Goal: Information Seeking & Learning: Compare options

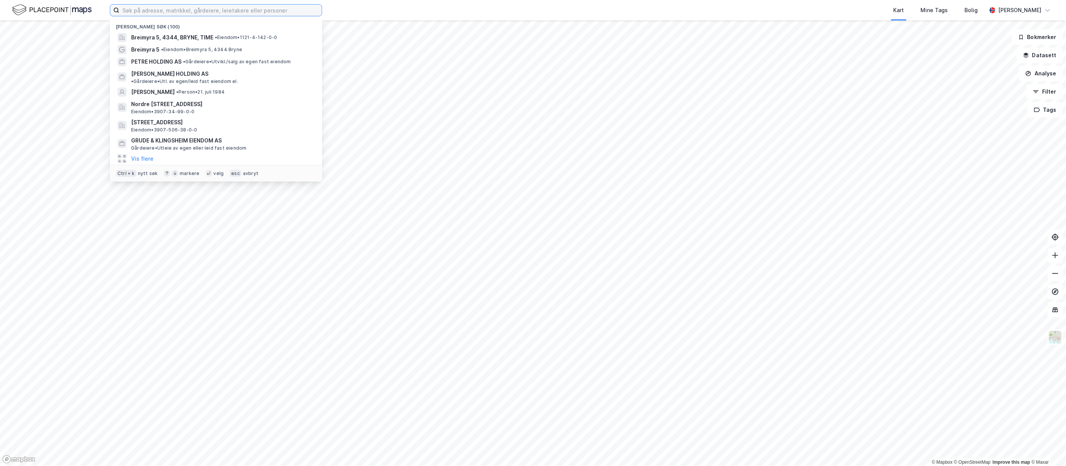
click at [191, 7] on input at bounding box center [220, 10] width 202 height 11
paste input "Fokus Eiendomsfond [GEOGRAPHIC_DATA]"
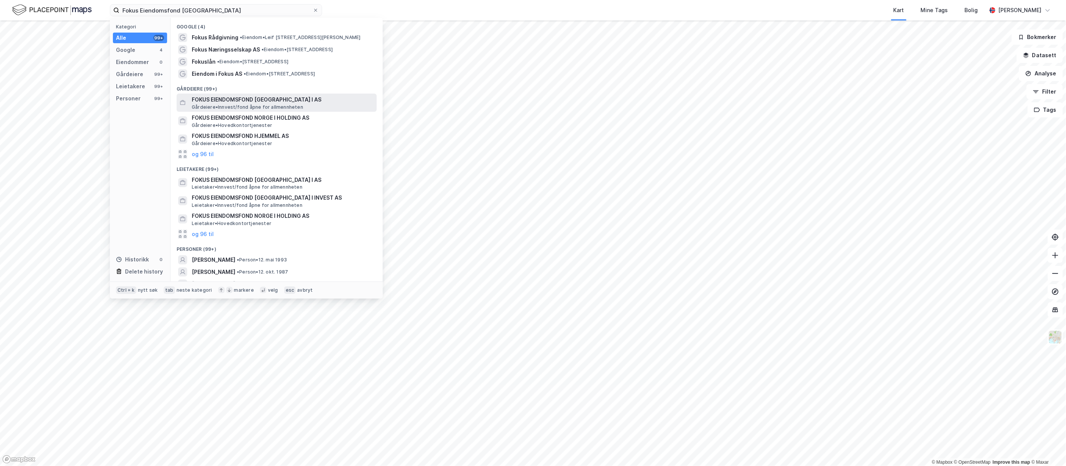
click at [268, 99] on span "FOKUS EIENDOMSFOND [GEOGRAPHIC_DATA] I AS" at bounding box center [283, 99] width 182 height 9
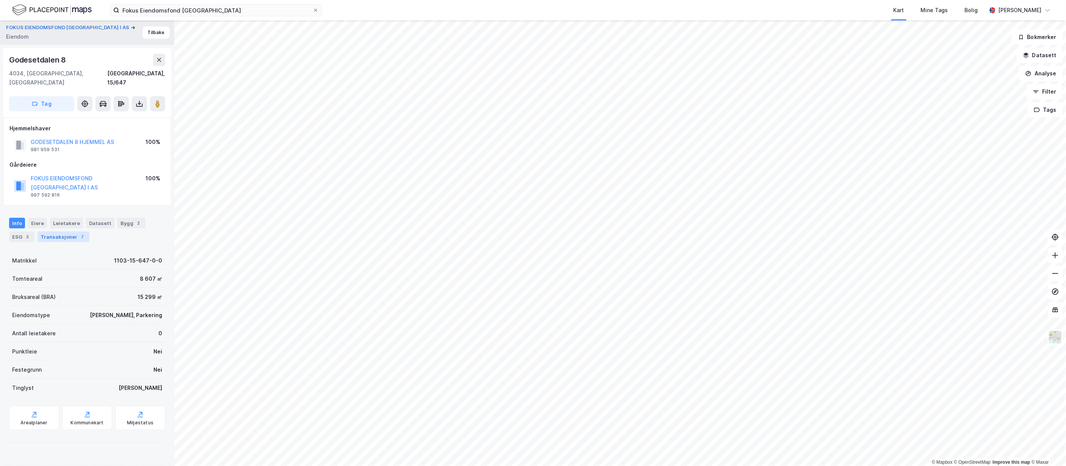
click at [66, 232] on div "Transaksjoner 7" at bounding box center [64, 237] width 52 height 11
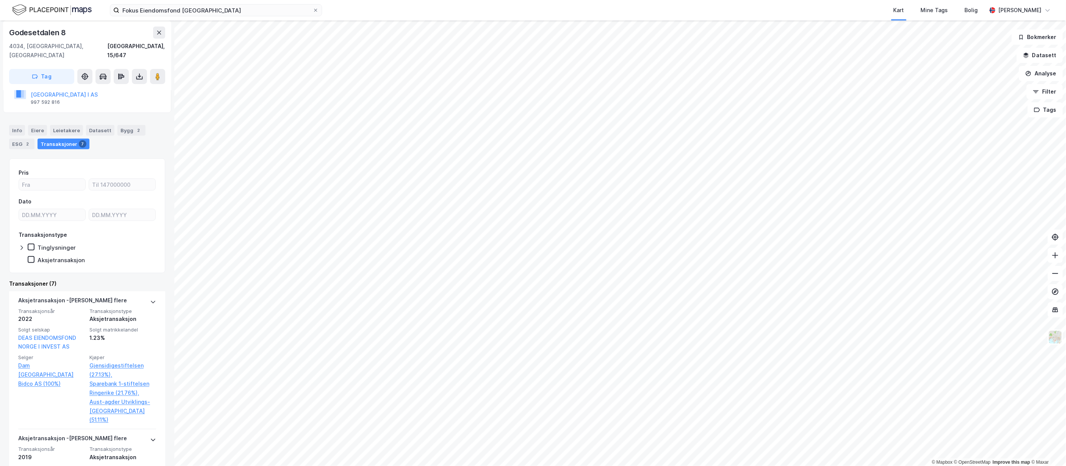
scroll to position [110, 0]
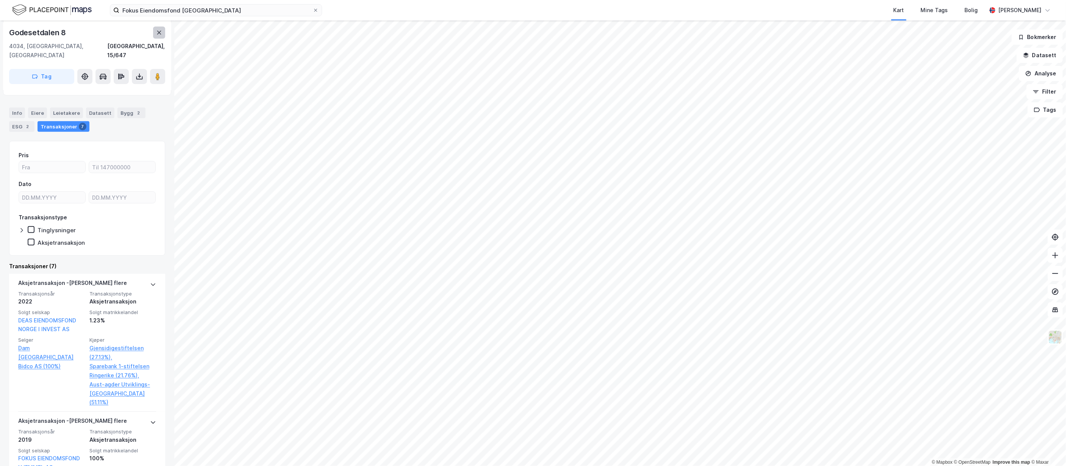
click at [157, 33] on icon at bounding box center [159, 33] width 6 height 6
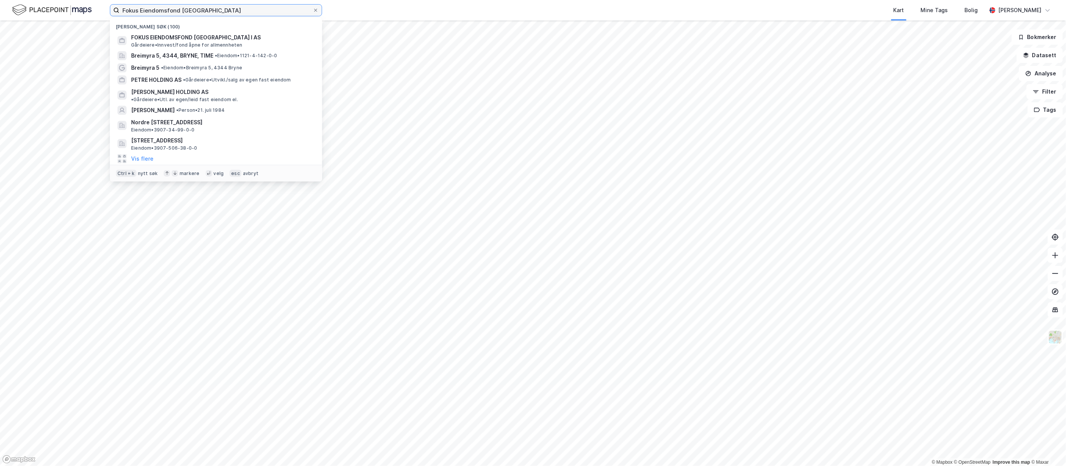
click at [214, 12] on input "Fokus Eiendomsfond [GEOGRAPHIC_DATA]" at bounding box center [215, 10] width 193 height 11
click at [221, 38] on span "FOKUS EIENDOMSFOND [GEOGRAPHIC_DATA] I AS" at bounding box center [222, 37] width 182 height 9
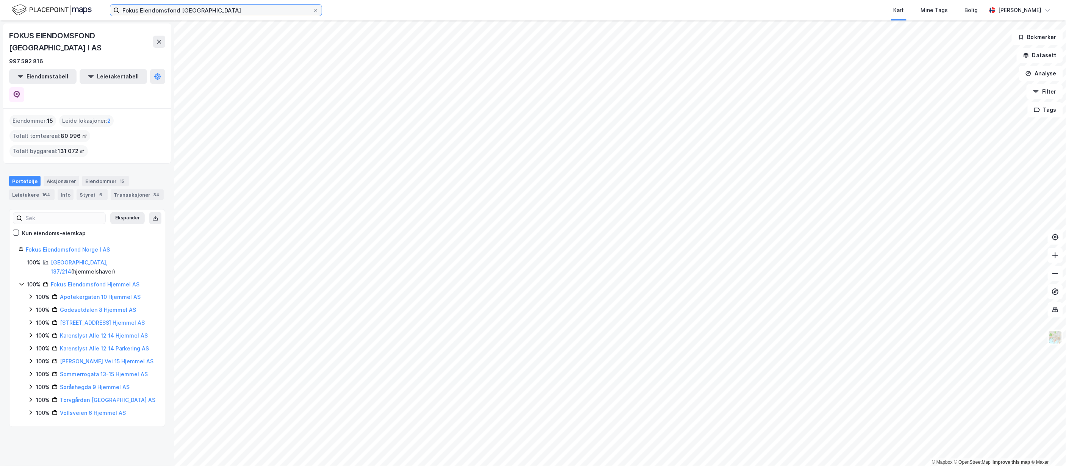
drag, startPoint x: 204, startPoint y: 8, endPoint x: -249, endPoint y: 77, distance: 457.7
click at [0, 77] on html "Fokus Eiendomsfond Norge Kart Mine Tags [PERSON_NAME] [PERSON_NAME] © Mapbox © …" at bounding box center [533, 233] width 1066 height 466
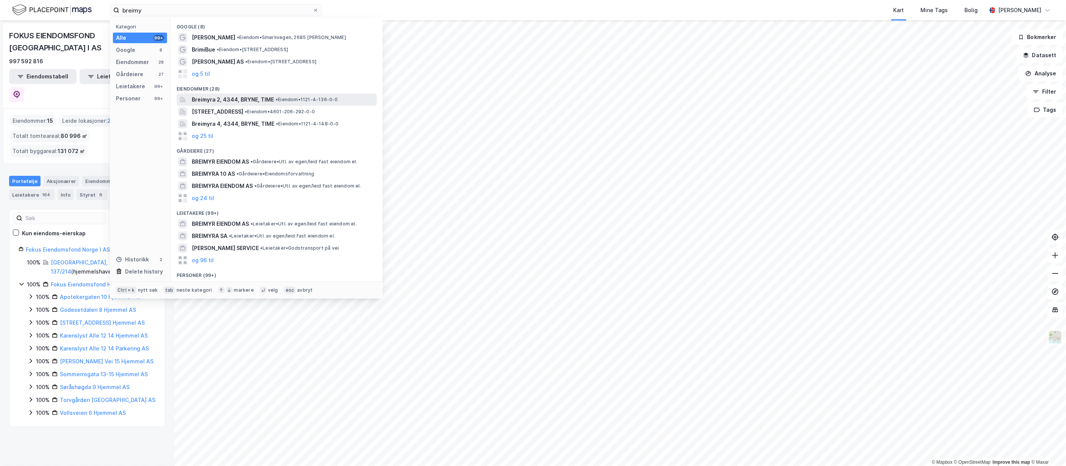
click at [304, 97] on span "• Eiendom • 1121-4-136-0-0" at bounding box center [307, 100] width 63 height 6
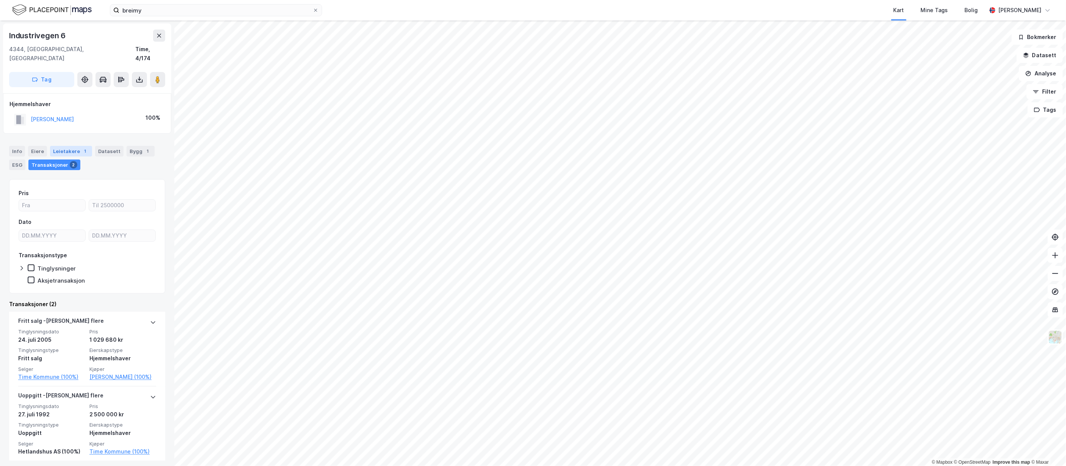
click at [66, 146] on div "Leietakere 1" at bounding box center [71, 151] width 42 height 11
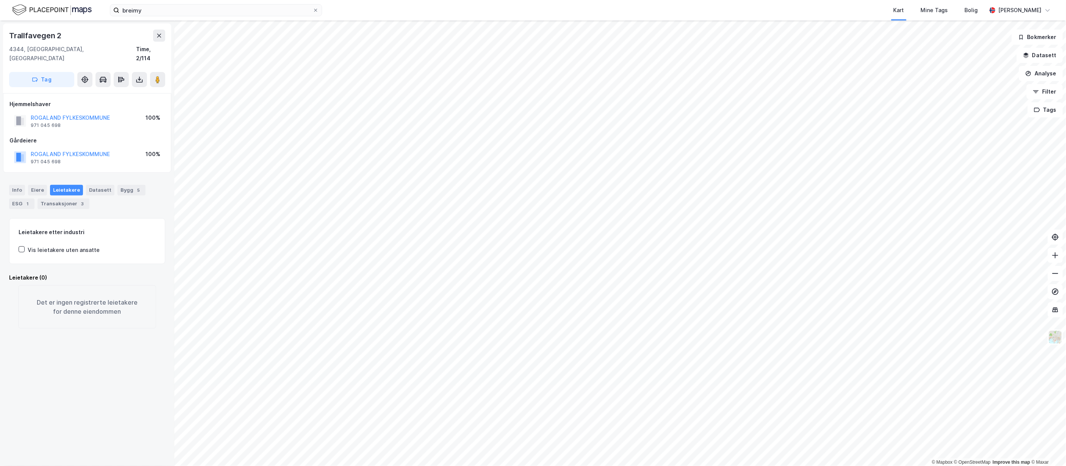
click at [484, 466] on html "breimy Kart Mine Tags [PERSON_NAME] [PERSON_NAME] © Mapbox © OpenStreetMap Impr…" at bounding box center [533, 233] width 1066 height 466
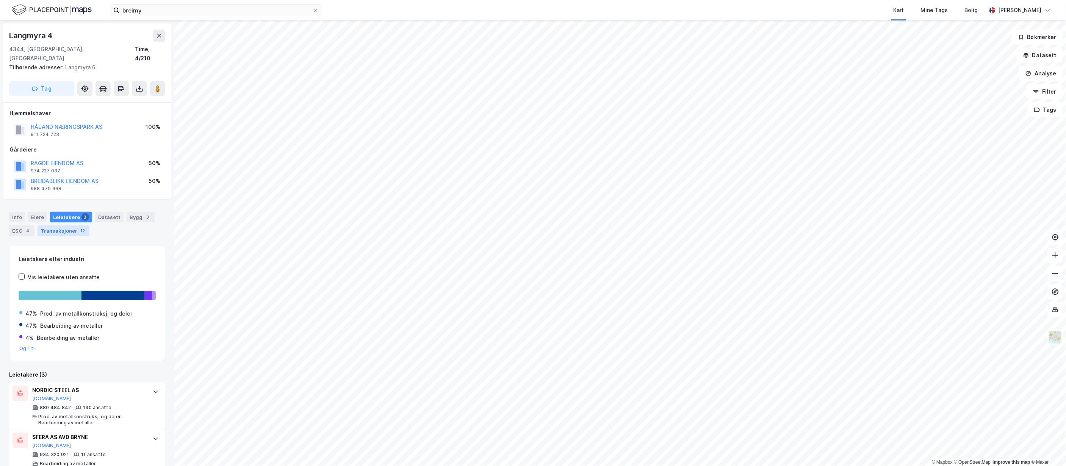
click at [74, 225] on div "Transaksjoner 12" at bounding box center [64, 230] width 52 height 11
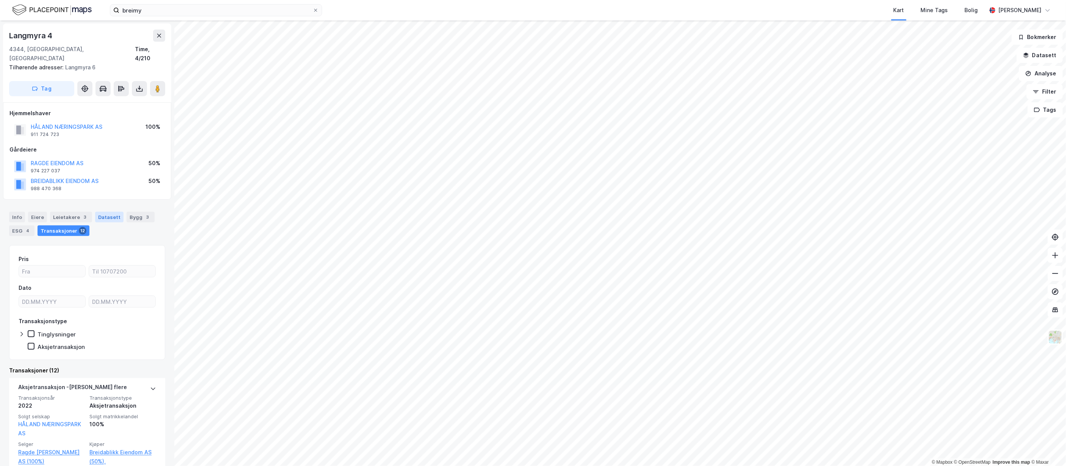
click at [100, 212] on div "Datasett" at bounding box center [109, 217] width 28 height 11
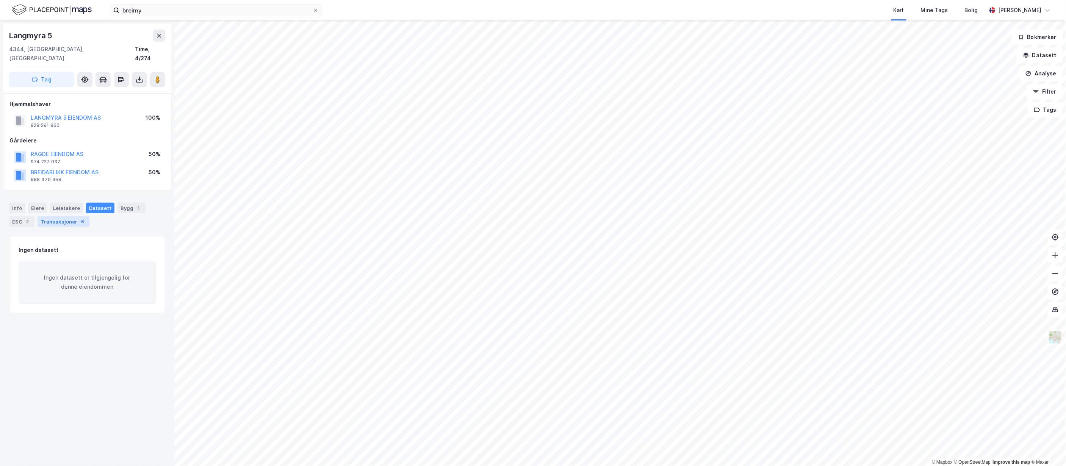
click at [64, 216] on div "Transaksjoner 6" at bounding box center [64, 221] width 52 height 11
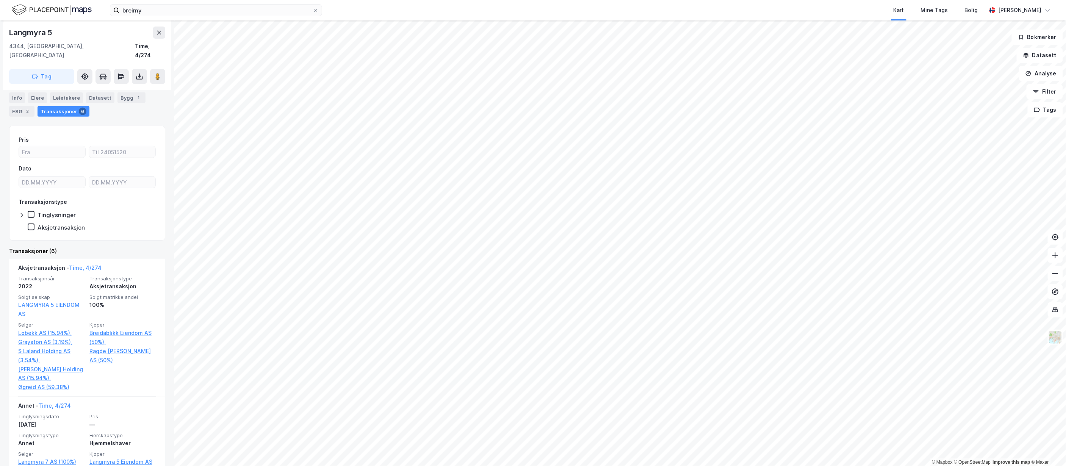
scroll to position [110, 0]
drag, startPoint x: 223, startPoint y: 8, endPoint x: -280, endPoint y: 66, distance: 506.1
click at [0, 66] on html "breimy Kart Mine Tags [PERSON_NAME] [PERSON_NAME] © Mapbox © OpenStreetMap Impr…" at bounding box center [533, 233] width 1066 height 466
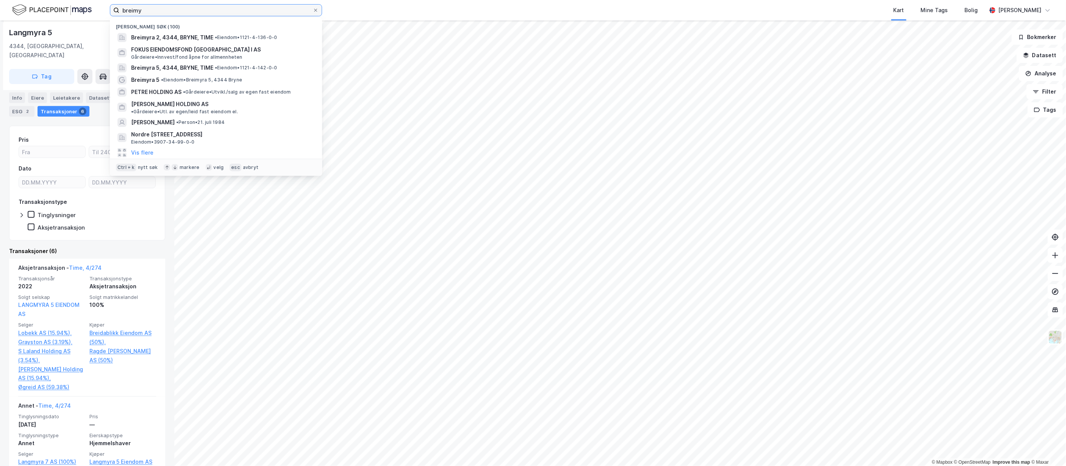
scroll to position [106, 0]
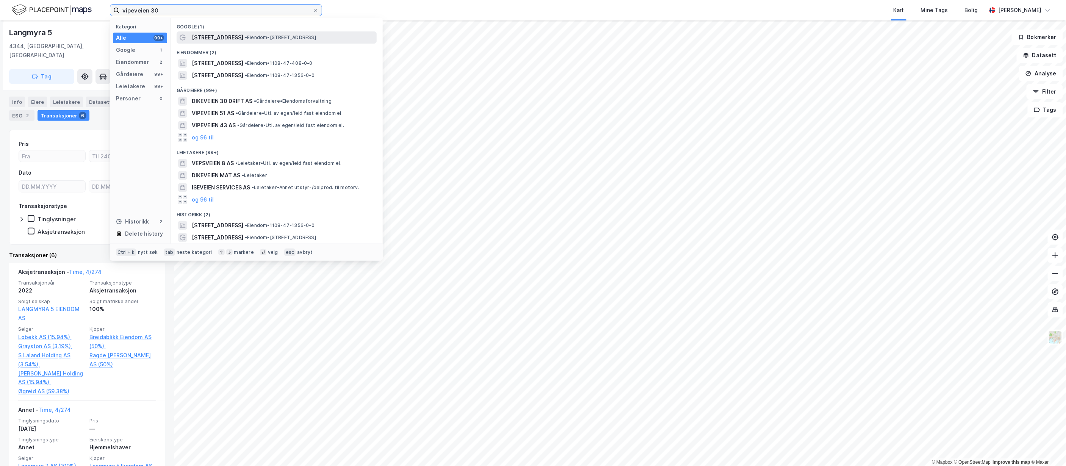
type input "vipeveien 30"
click at [291, 34] on span "• Eiendom • [STREET_ADDRESS]" at bounding box center [280, 37] width 71 height 6
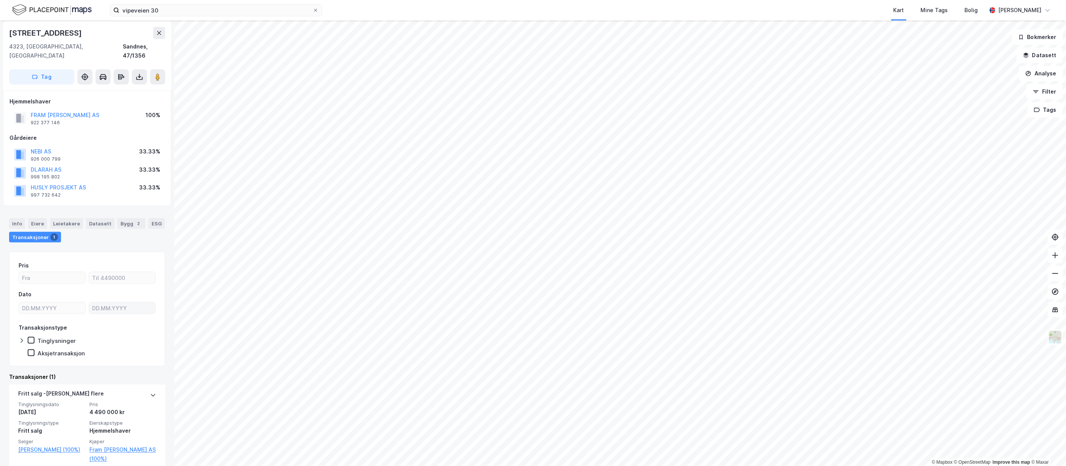
scroll to position [4, 0]
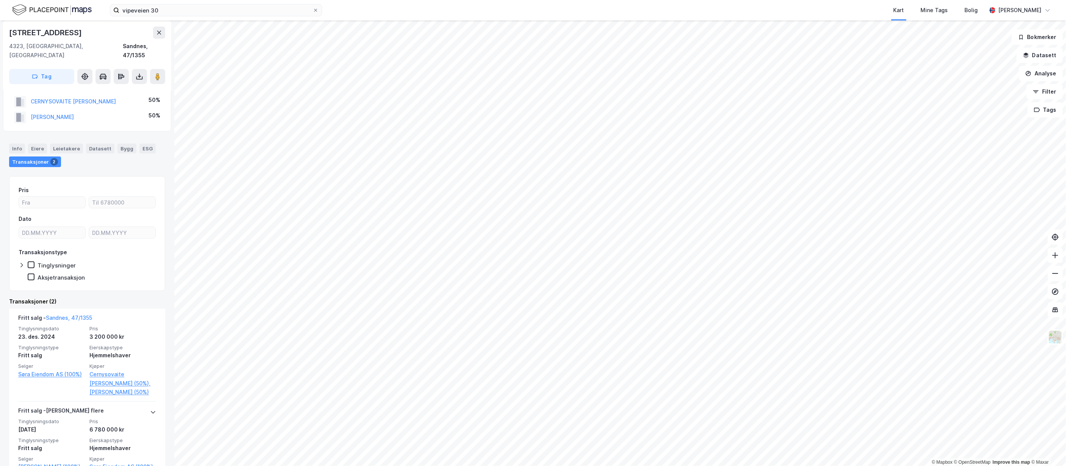
scroll to position [27, 0]
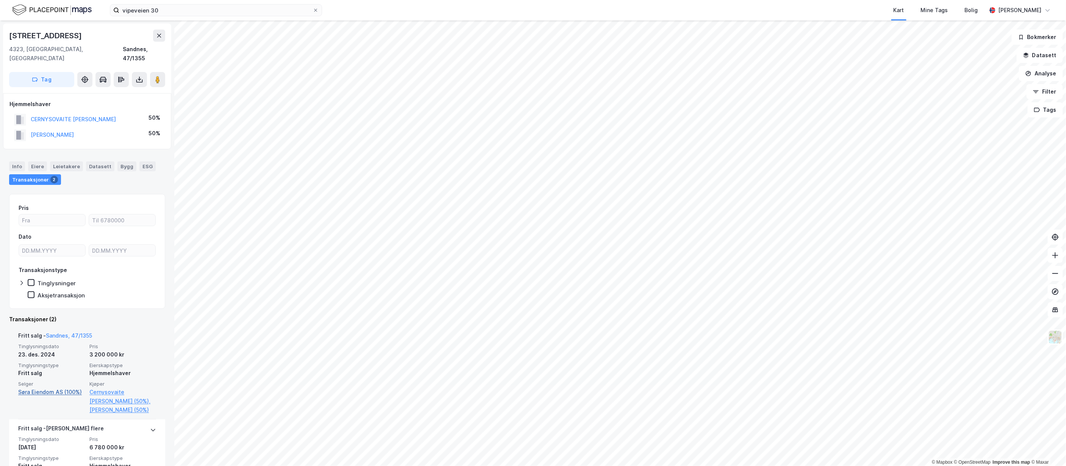
click at [54, 388] on link "Søra Eiendom AS (100%)" at bounding box center [51, 392] width 67 height 9
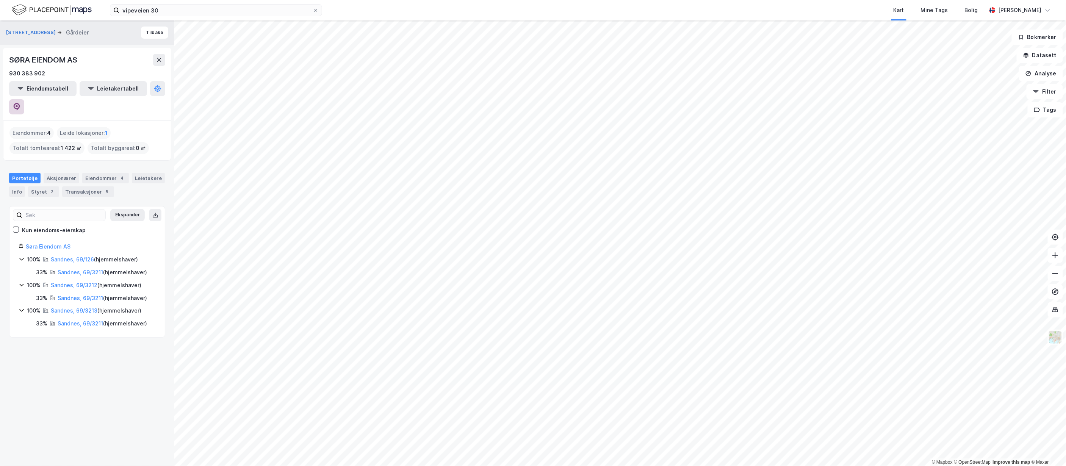
click at [20, 103] on icon at bounding box center [17, 107] width 8 height 8
click at [18, 29] on button "[STREET_ADDRESS]" at bounding box center [31, 33] width 51 height 8
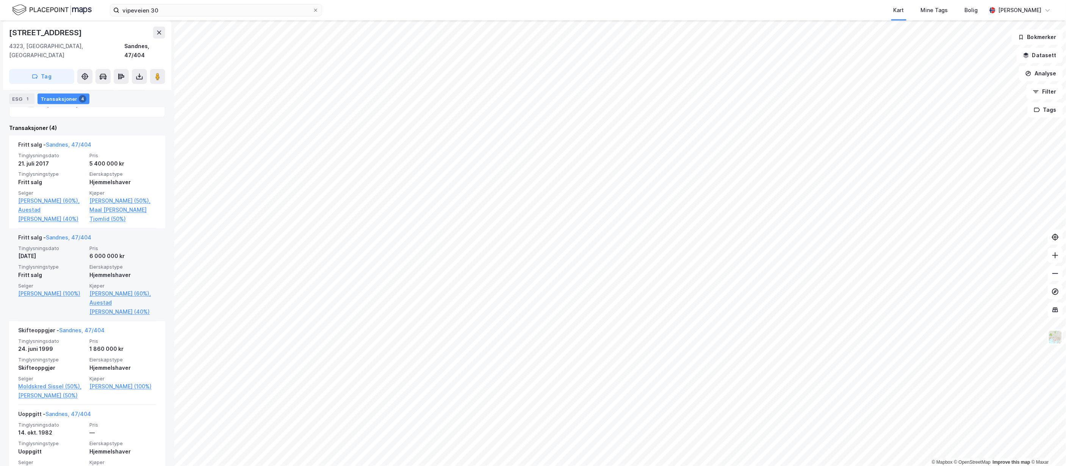
scroll to position [213, 0]
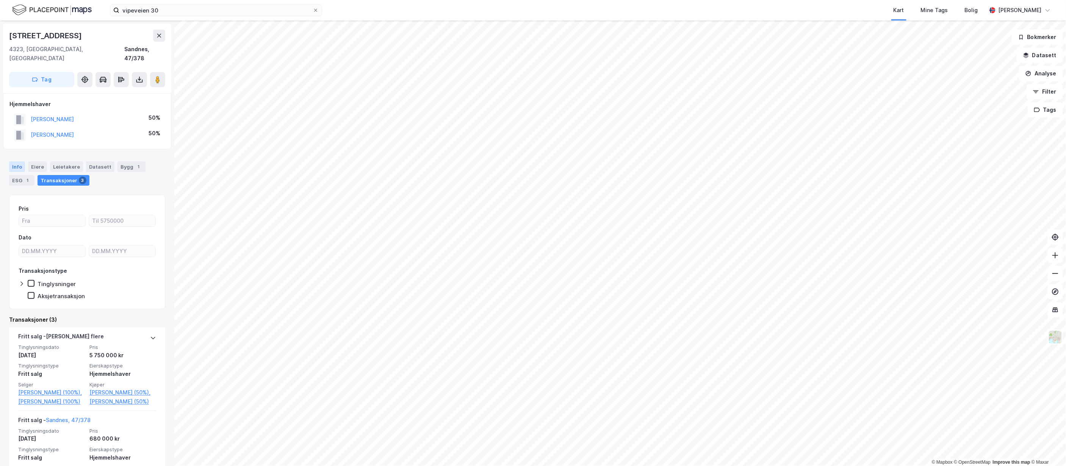
click at [23, 161] on div "Info" at bounding box center [17, 166] width 16 height 11
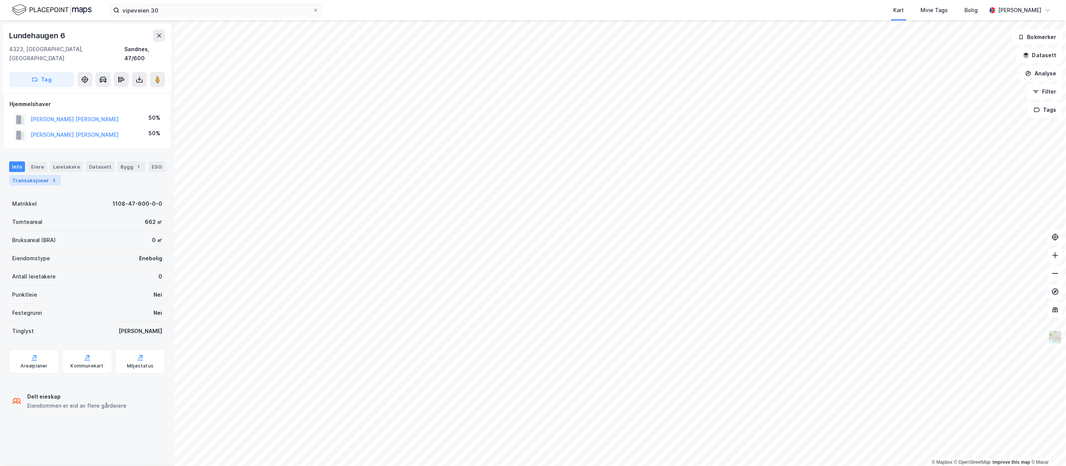
click at [61, 175] on div "Transaksjoner 2" at bounding box center [35, 180] width 52 height 11
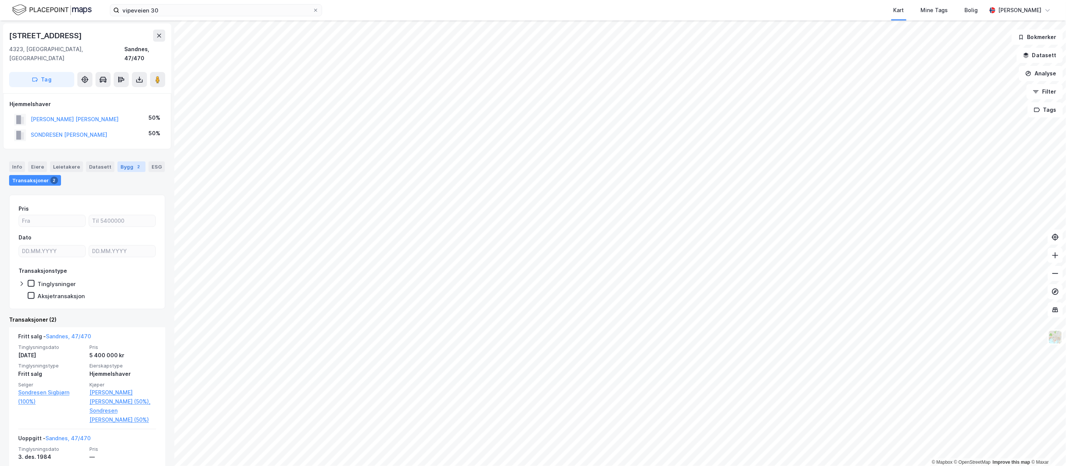
click at [128, 161] on div "Bygg 2" at bounding box center [131, 166] width 28 height 11
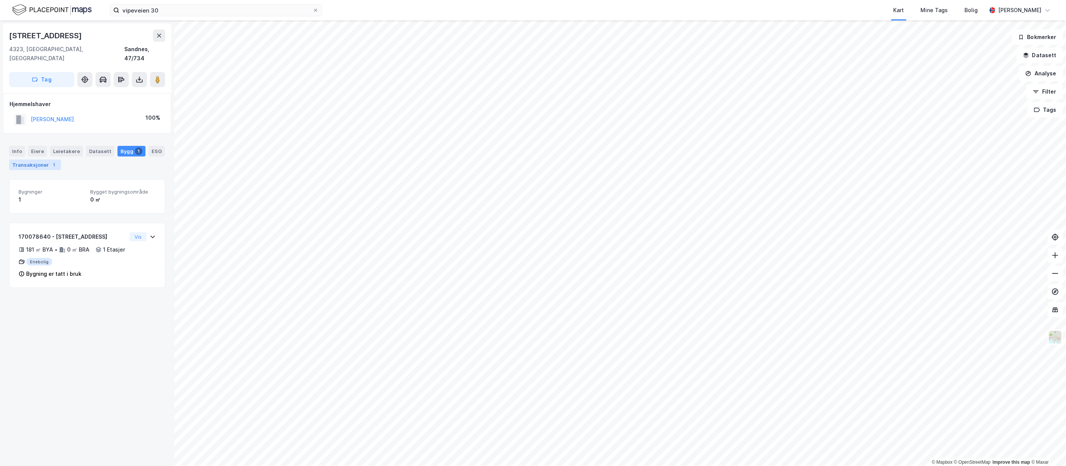
click at [58, 160] on div "Transaksjoner 1" at bounding box center [35, 165] width 52 height 11
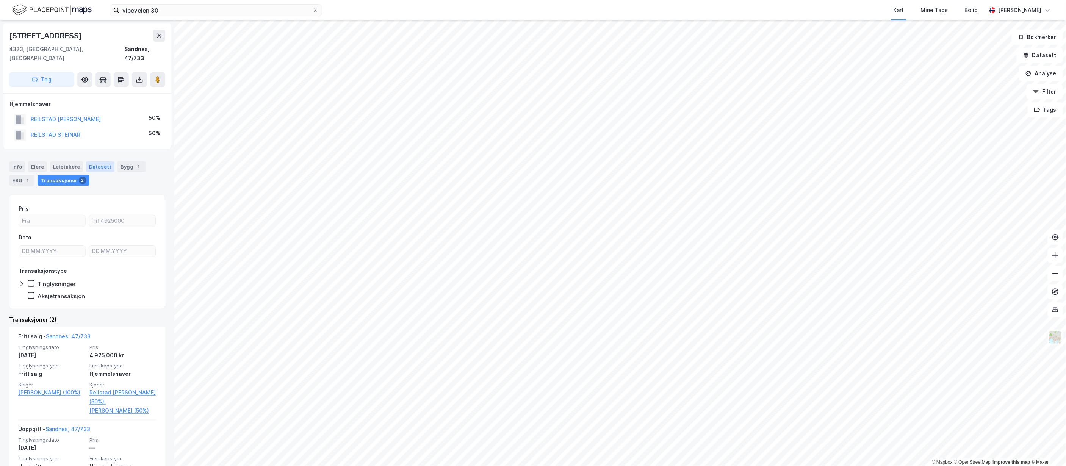
click at [101, 161] on div "Datasett" at bounding box center [100, 166] width 28 height 11
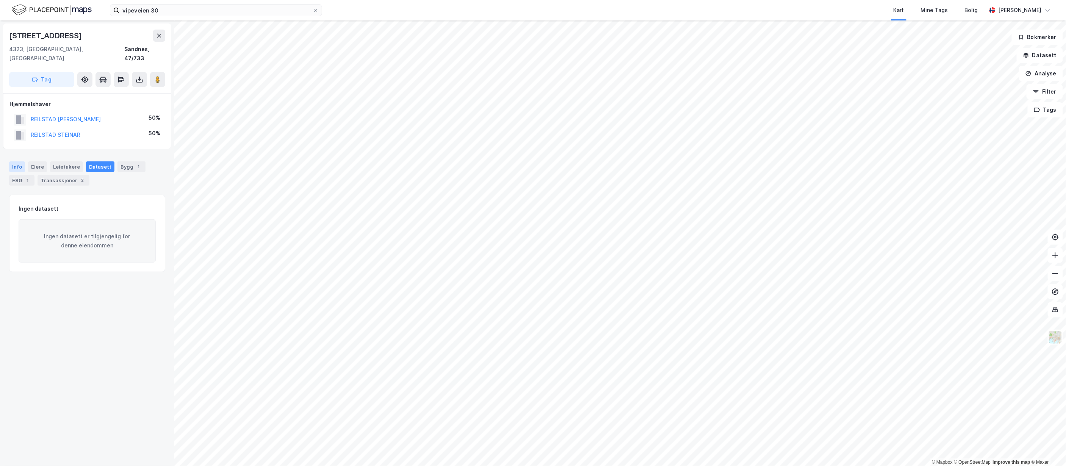
click at [17, 161] on div "Info" at bounding box center [17, 166] width 16 height 11
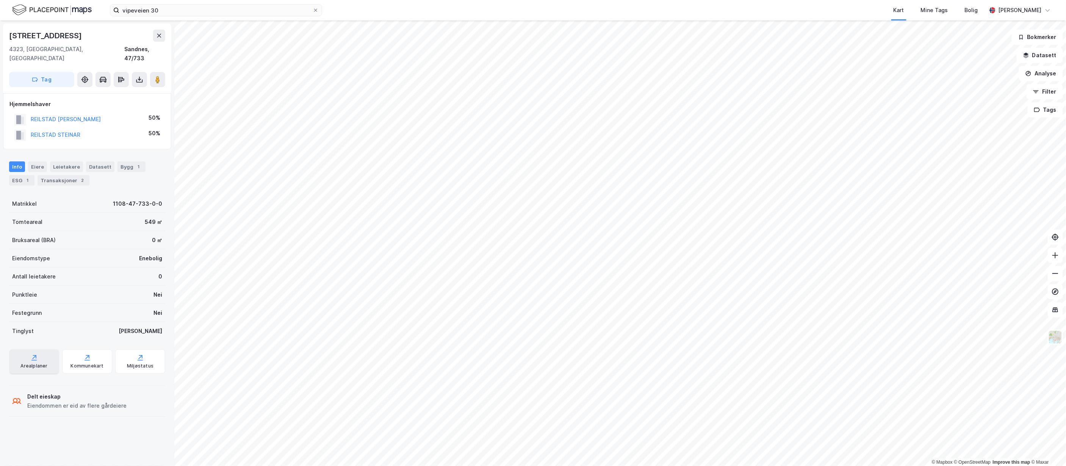
click at [32, 354] on icon at bounding box center [34, 358] width 8 height 8
click at [85, 363] on div "Kommunekart" at bounding box center [86, 366] width 33 height 6
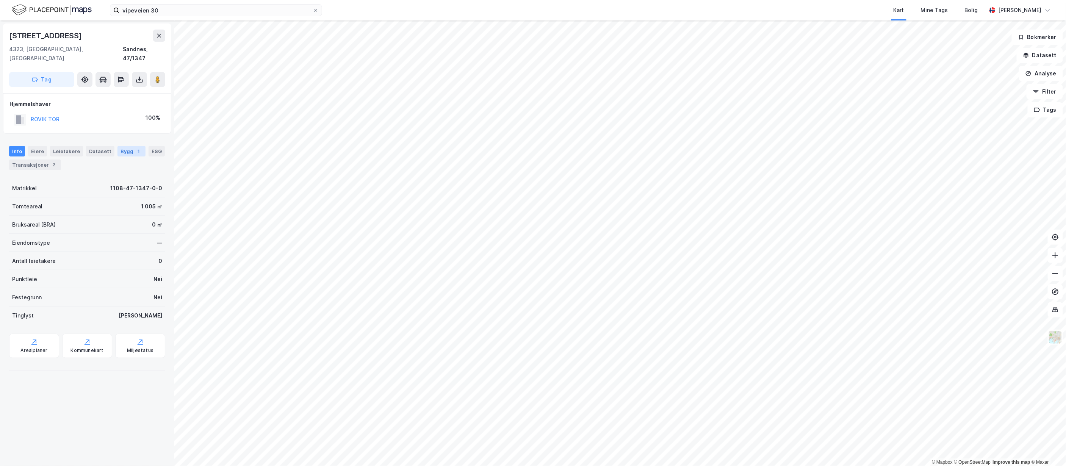
click at [124, 146] on div "Bygg 1" at bounding box center [131, 151] width 28 height 11
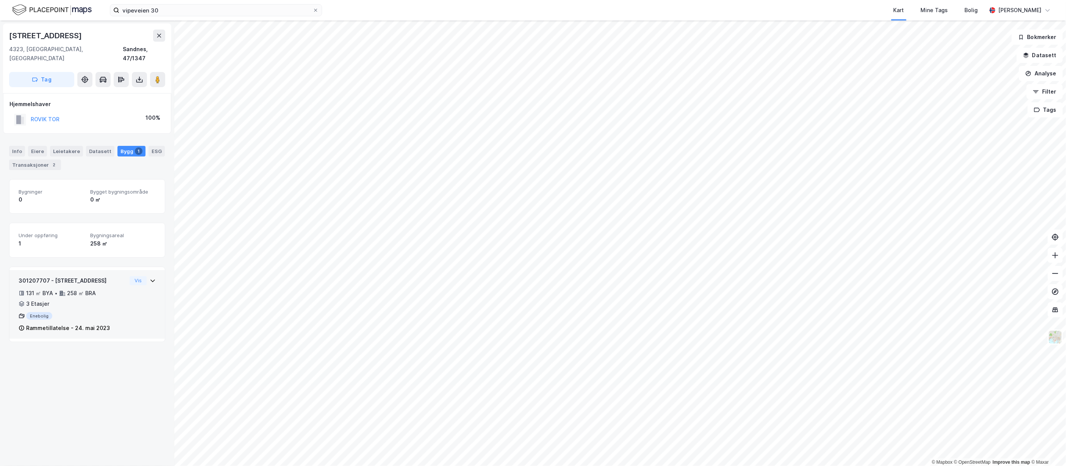
click at [150, 309] on div "301207707 - Reinsdyrveien 23B 131 ㎡ BYA • 258 ㎡ BRA • 3 Etasjer Enebolig Rammet…" at bounding box center [86, 304] width 155 height 69
click at [12, 146] on div "Info" at bounding box center [17, 151] width 16 height 11
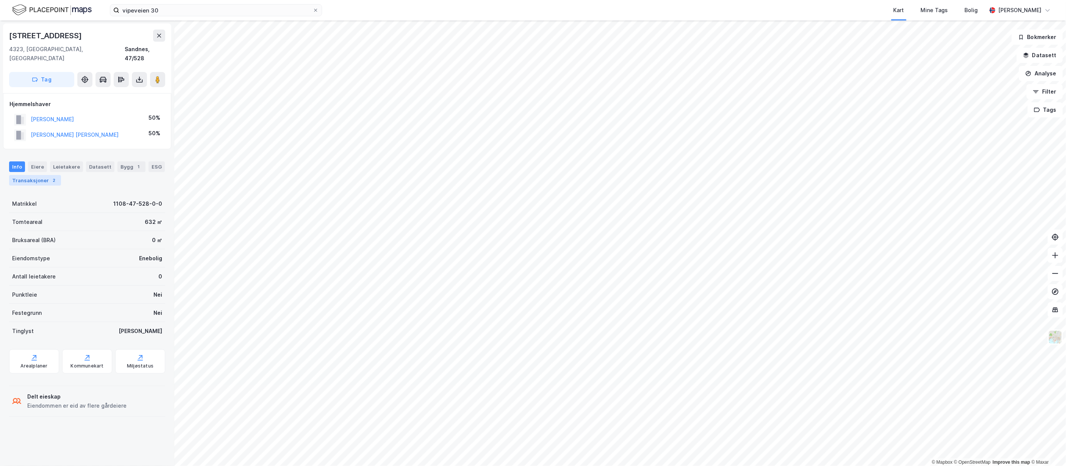
click at [61, 175] on div "Transaksjoner 2" at bounding box center [35, 180] width 52 height 11
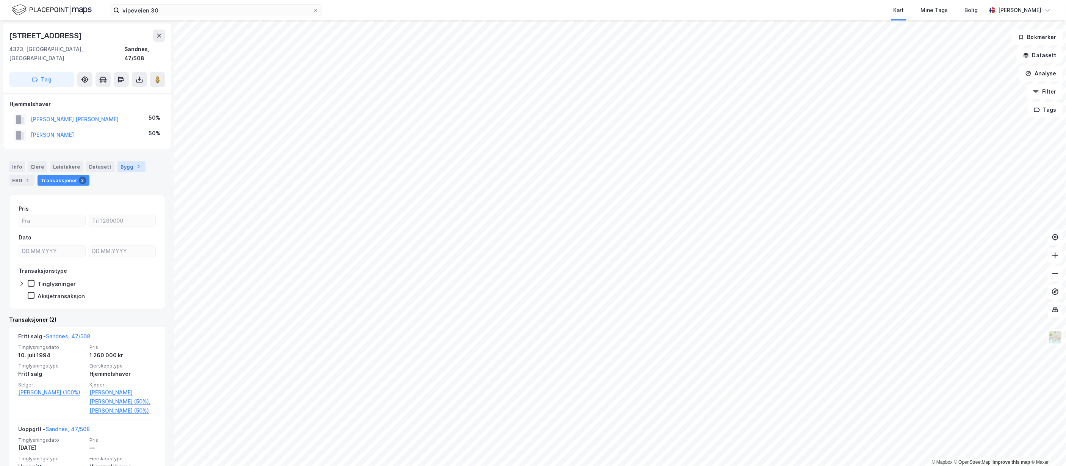
click at [135, 163] on div "2" at bounding box center [139, 167] width 8 height 8
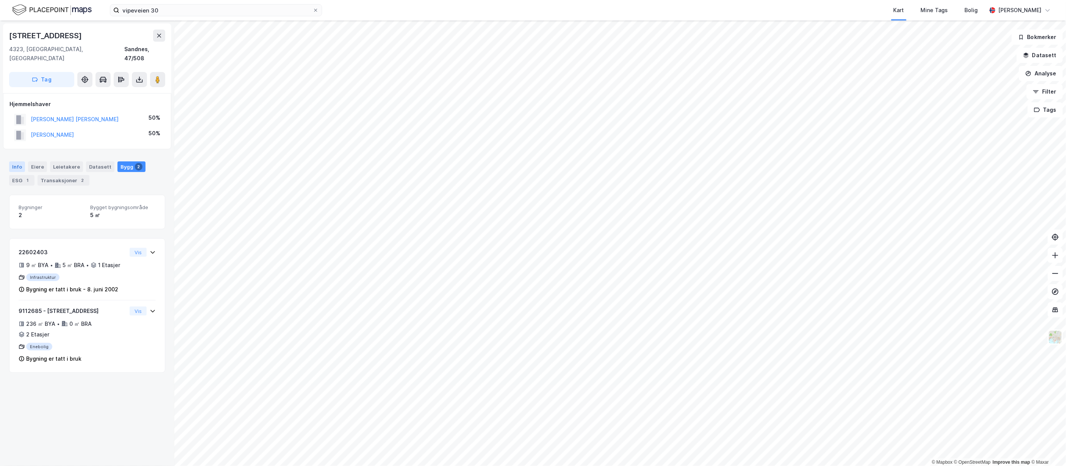
click at [19, 161] on div "Info" at bounding box center [17, 166] width 16 height 11
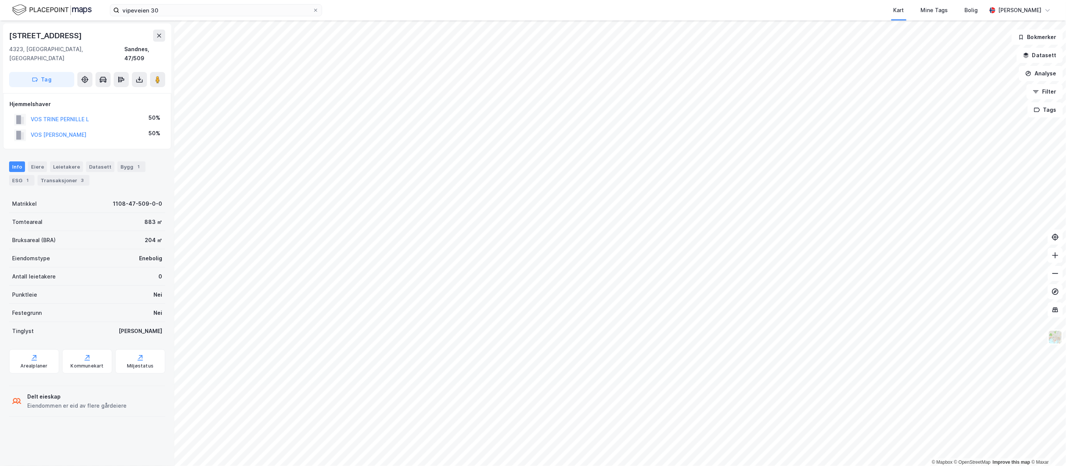
click at [72, 177] on div "Info [PERSON_NAME] Datasett Bygg 1 ESG 1 Transaksjoner 3" at bounding box center [87, 170] width 174 height 36
click at [71, 175] on div "Transaksjoner 3" at bounding box center [64, 180] width 52 height 11
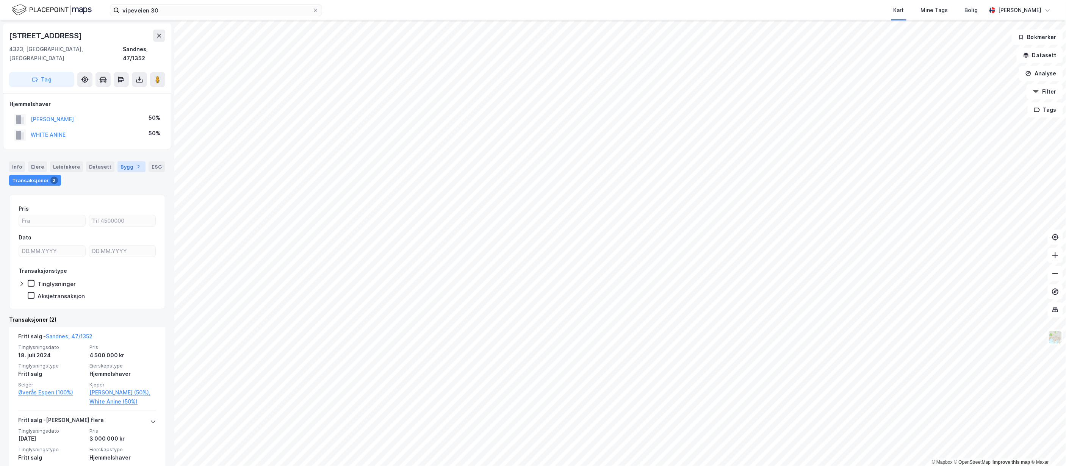
click at [122, 161] on div "Bygg 2" at bounding box center [131, 166] width 28 height 11
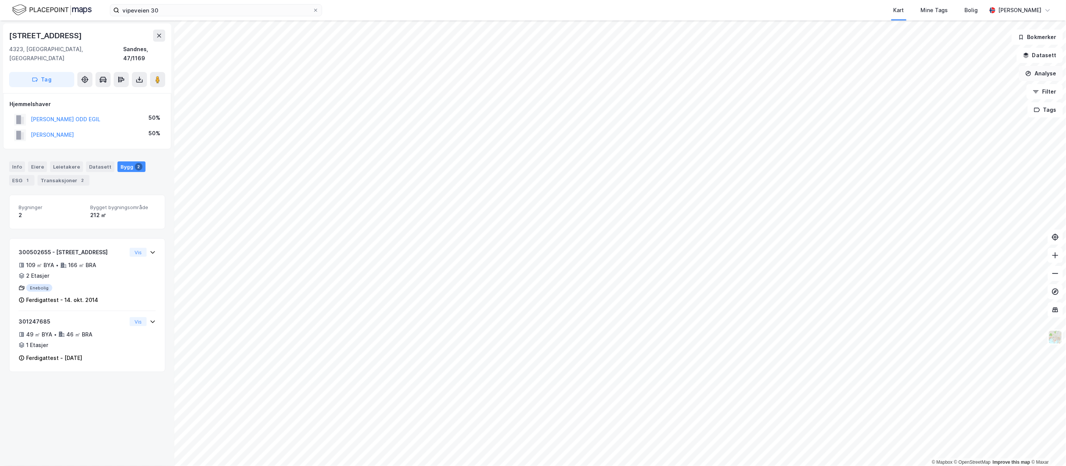
click at [1048, 80] on button "Analyse" at bounding box center [1041, 73] width 44 height 15
click at [1045, 76] on button "Analyse" at bounding box center [1041, 73] width 44 height 15
click at [1037, 53] on button "Datasett" at bounding box center [1040, 55] width 46 height 15
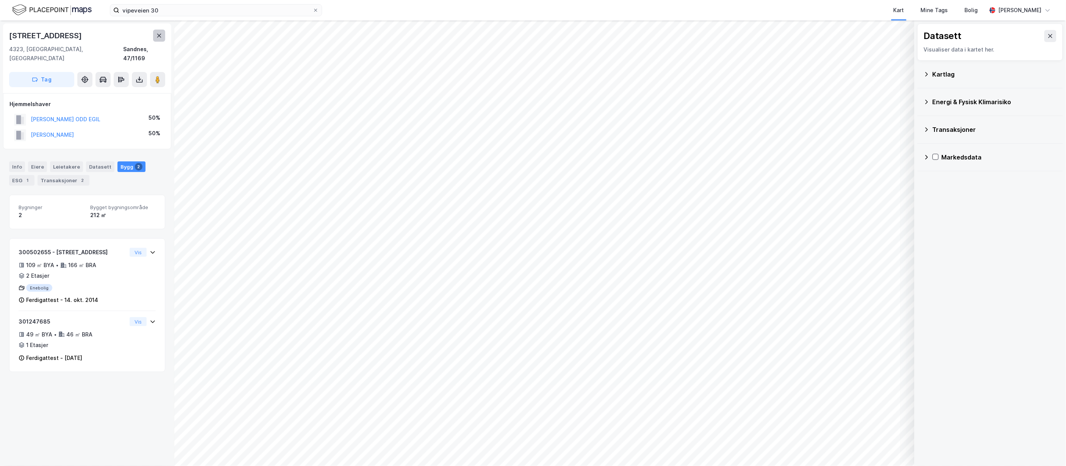
click at [160, 36] on icon at bounding box center [159, 36] width 6 height 6
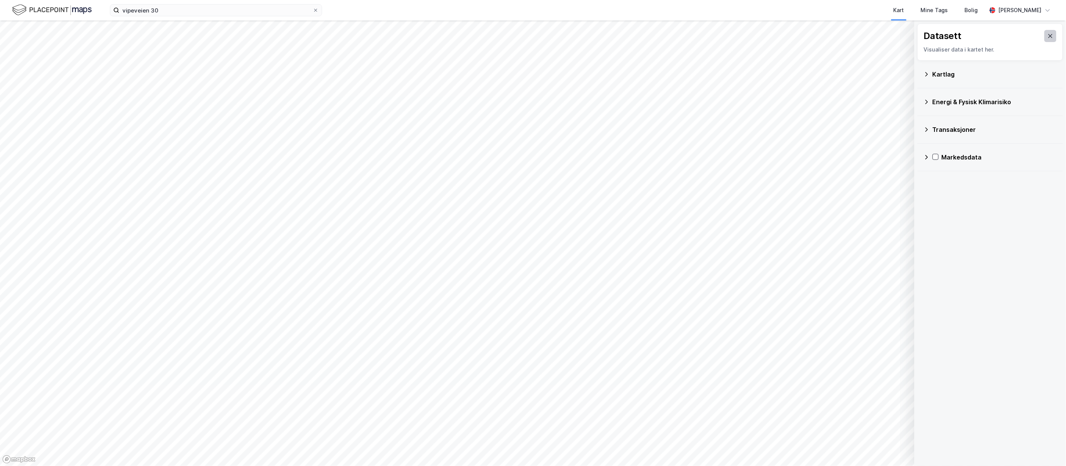
click at [1047, 30] on button at bounding box center [1050, 36] width 12 height 12
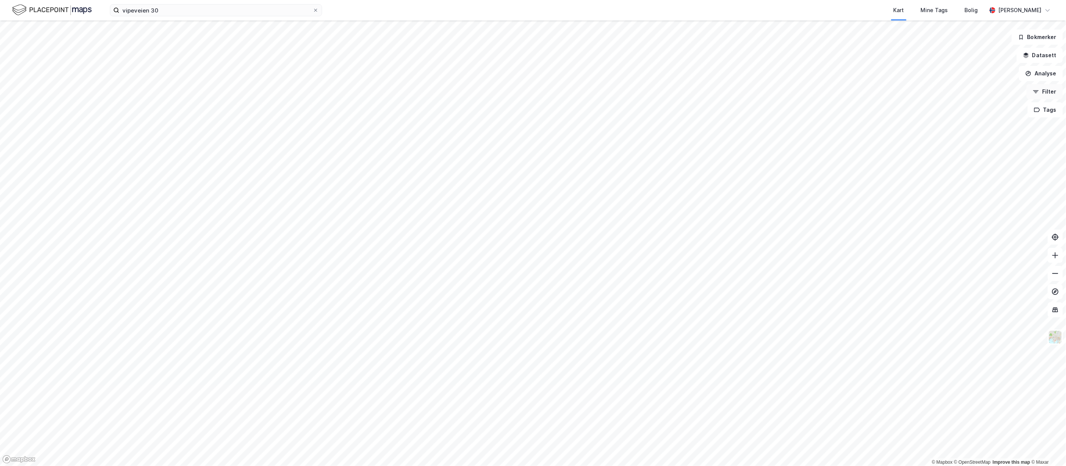
click at [1048, 92] on button "Filter" at bounding box center [1045, 91] width 36 height 15
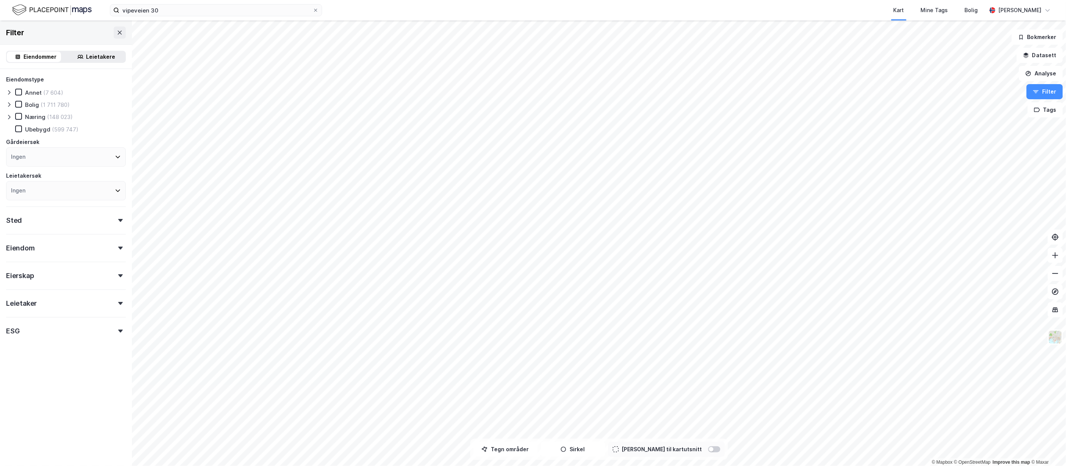
click at [52, 186] on div "Ingen" at bounding box center [66, 190] width 120 height 19
type input "s"
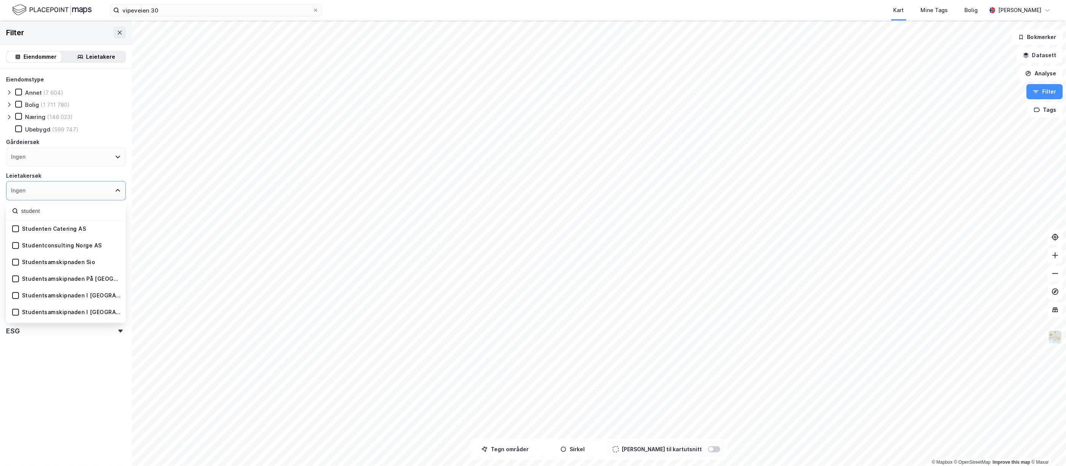
type input "student"
click at [88, 292] on div "Studentsamskipnaden I [GEOGRAPHIC_DATA]" at bounding box center [71, 295] width 99 height 7
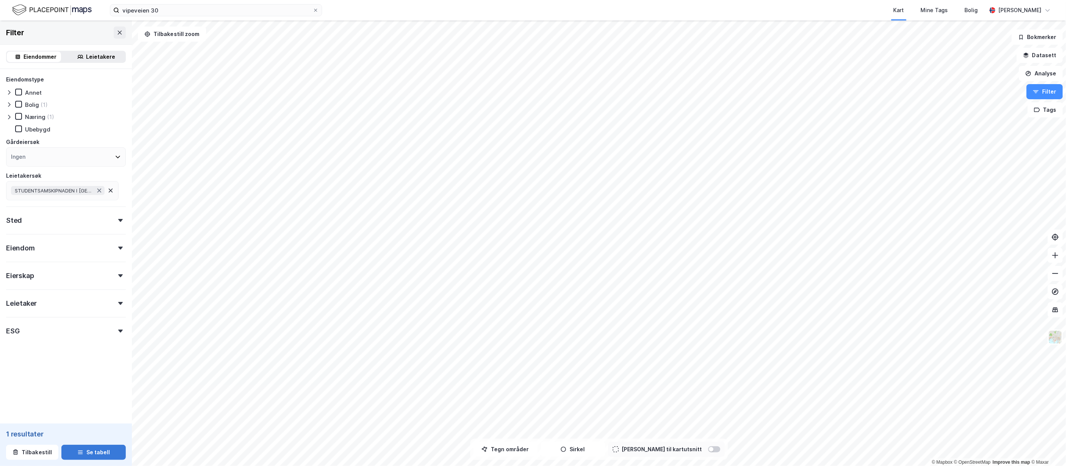
click at [95, 451] on button "Se tabell" at bounding box center [93, 452] width 64 height 15
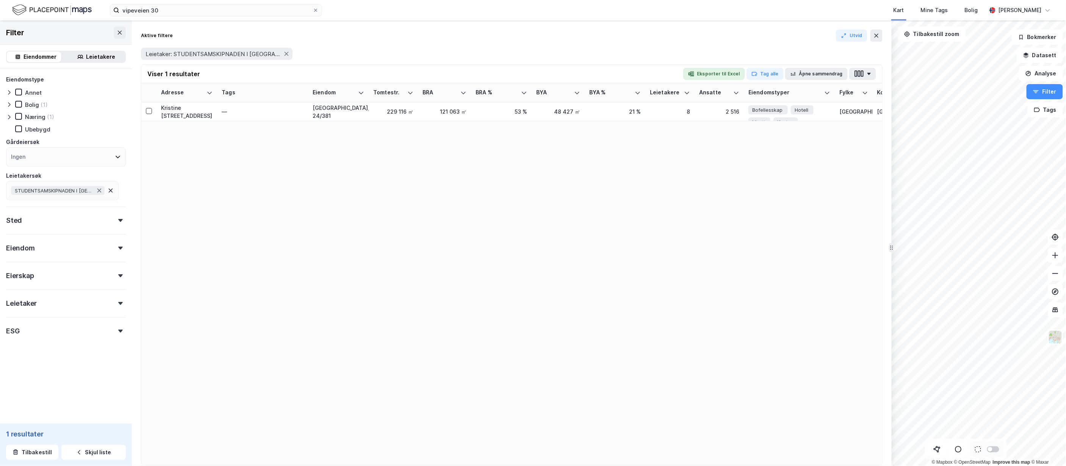
click at [112, 189] on icon at bounding box center [111, 191] width 6 height 6
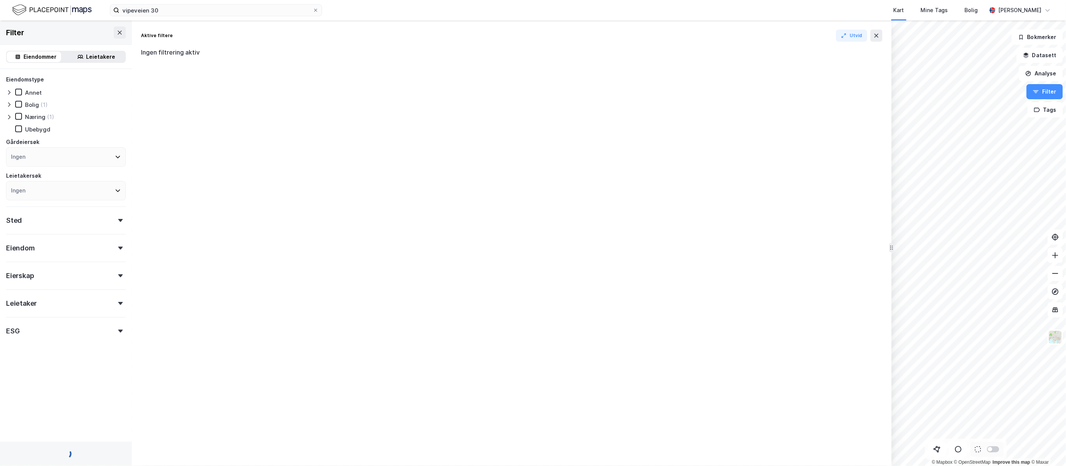
click at [81, 189] on div "Ingen" at bounding box center [66, 190] width 120 height 19
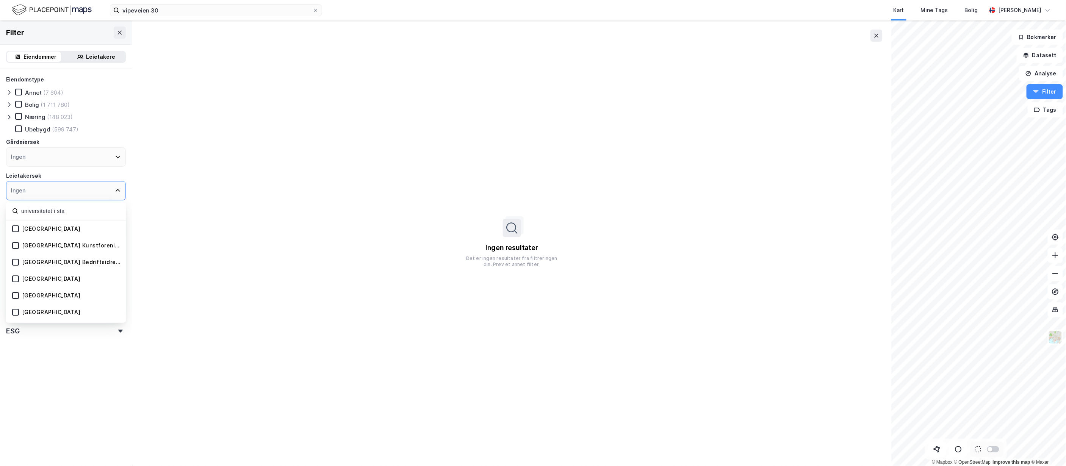
type input "universitetet i sta"
click at [77, 230] on div "[GEOGRAPHIC_DATA]" at bounding box center [51, 228] width 59 height 7
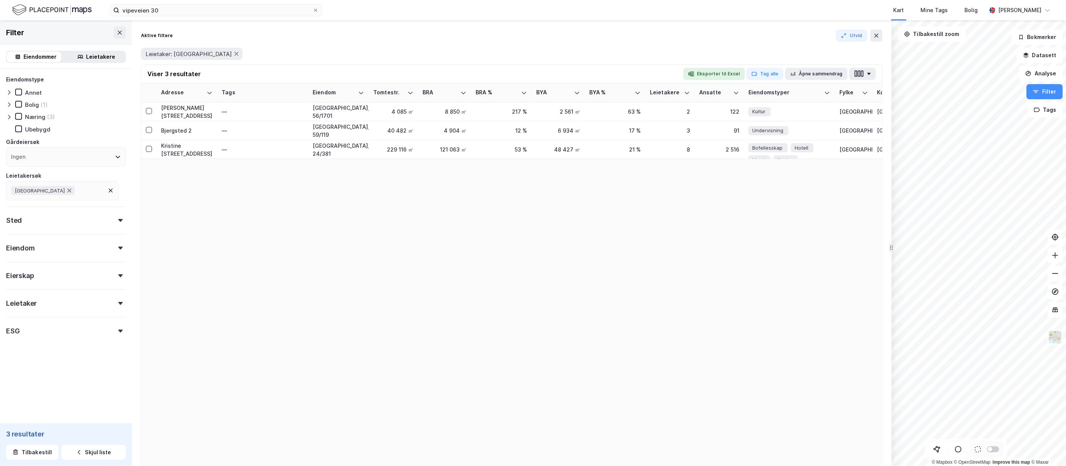
click at [110, 189] on icon at bounding box center [111, 191] width 4 height 4
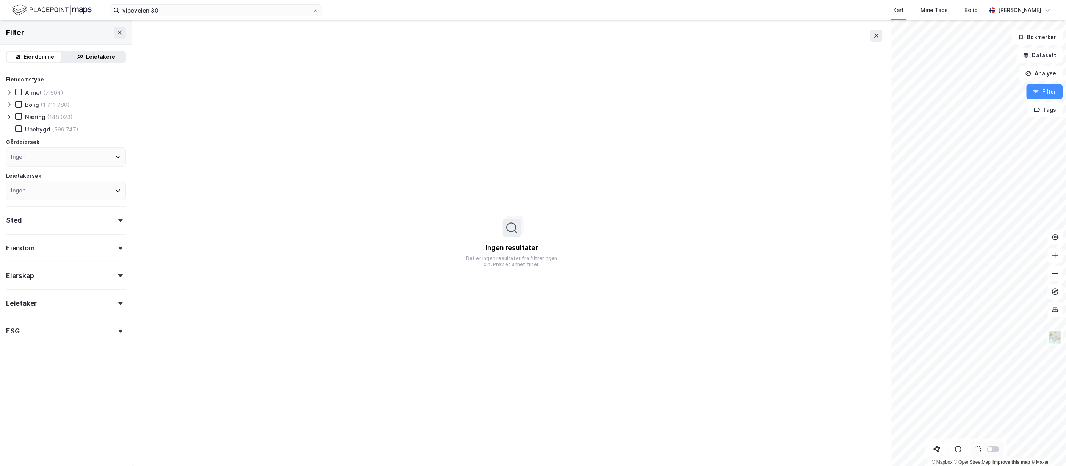
click at [9, 104] on icon at bounding box center [9, 105] width 6 height 6
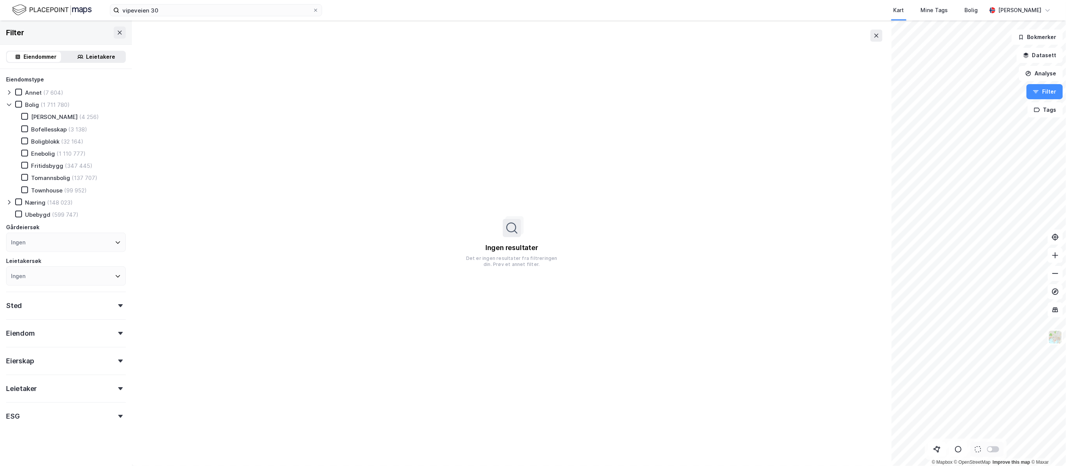
click at [49, 128] on div "Bofellesskap" at bounding box center [49, 129] width 36 height 7
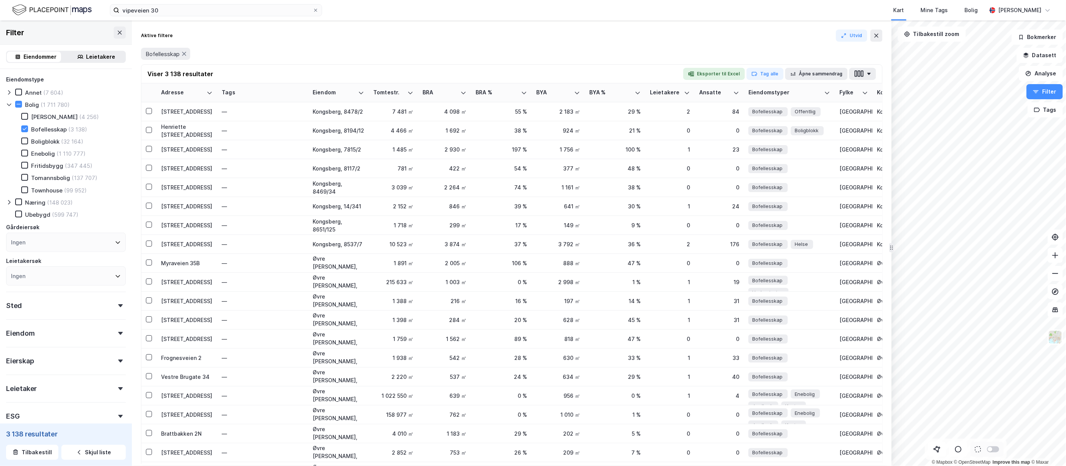
click at [118, 332] on icon at bounding box center [120, 333] width 5 height 3
click at [108, 332] on div "Eiendom" at bounding box center [66, 330] width 120 height 22
click at [118, 304] on icon at bounding box center [120, 305] width 5 height 3
click at [88, 337] on div "Ingen" at bounding box center [66, 338] width 120 height 19
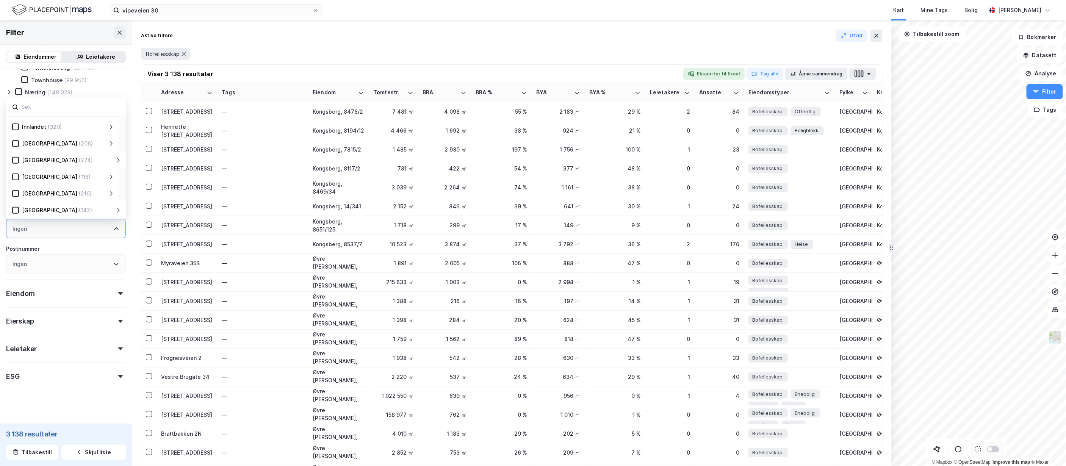
scroll to position [49, 0]
click at [37, 206] on div "[GEOGRAPHIC_DATA]" at bounding box center [49, 210] width 55 height 9
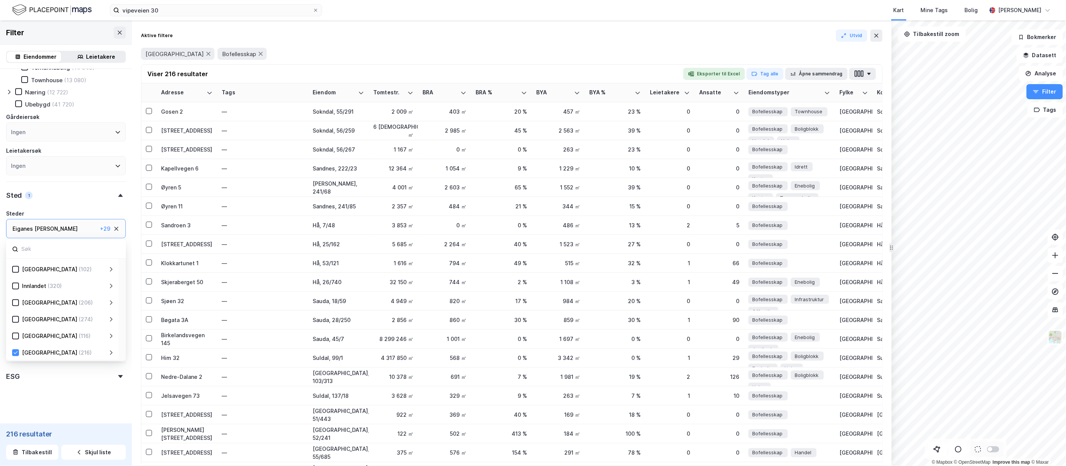
scroll to position [110, 0]
click at [124, 230] on div "Eiendomstype Annet (658) [PERSON_NAME] (147 344) [PERSON_NAME] (212) Bofellessk…" at bounding box center [66, 194] width 132 height 470
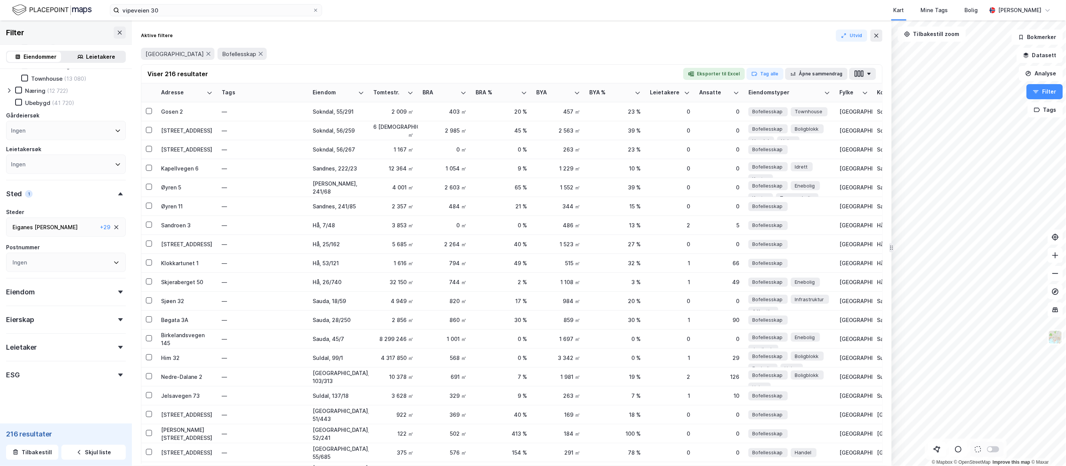
click at [116, 318] on div at bounding box center [120, 319] width 11 height 3
click at [23, 384] on div "Selskap (32)" at bounding box center [37, 388] width 44 height 8
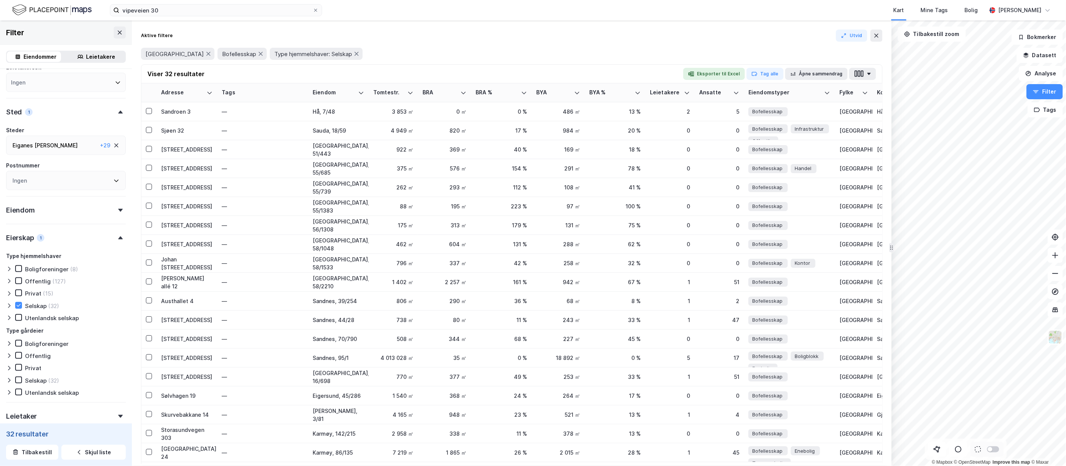
scroll to position [222, 0]
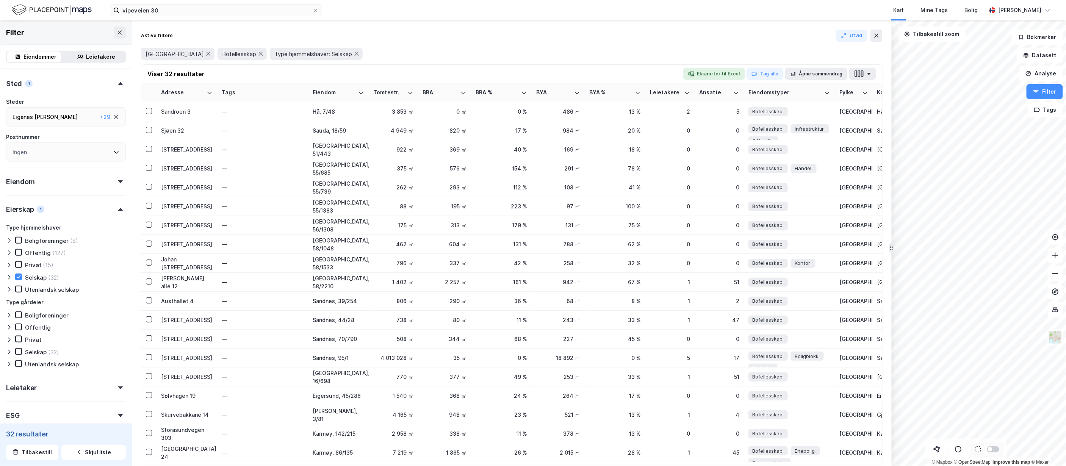
click at [39, 349] on div "Selskap" at bounding box center [36, 352] width 22 height 7
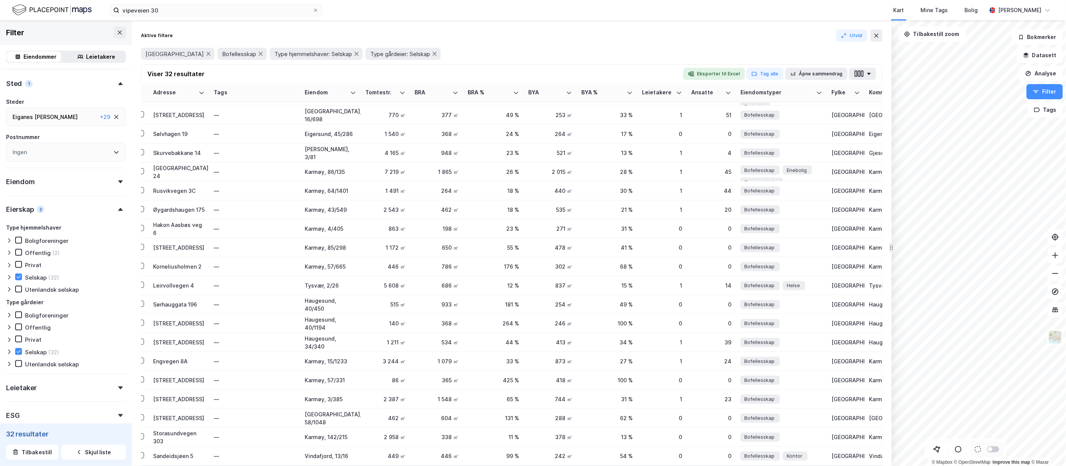
scroll to position [250, 0]
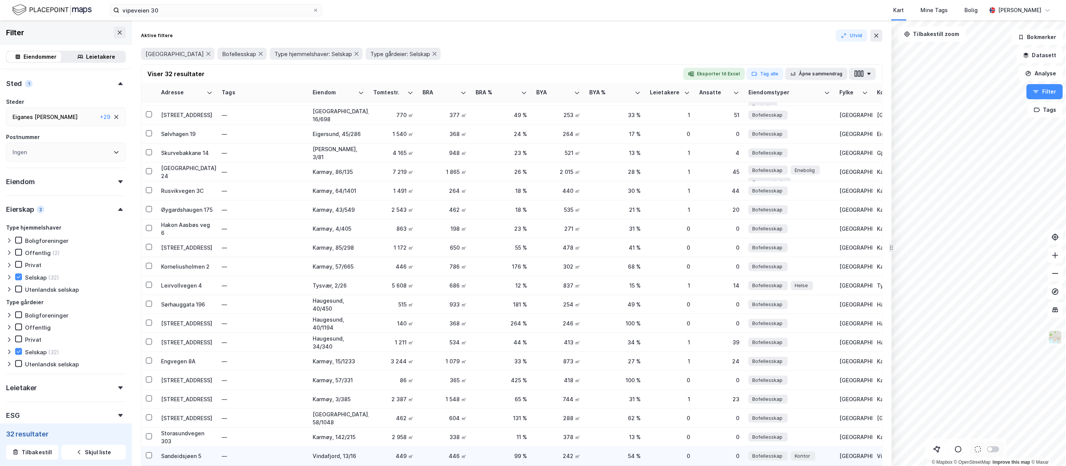
drag, startPoint x: 276, startPoint y: 453, endPoint x: 247, endPoint y: 457, distance: 29.1
click at [247, 457] on td "—" at bounding box center [262, 456] width 91 height 19
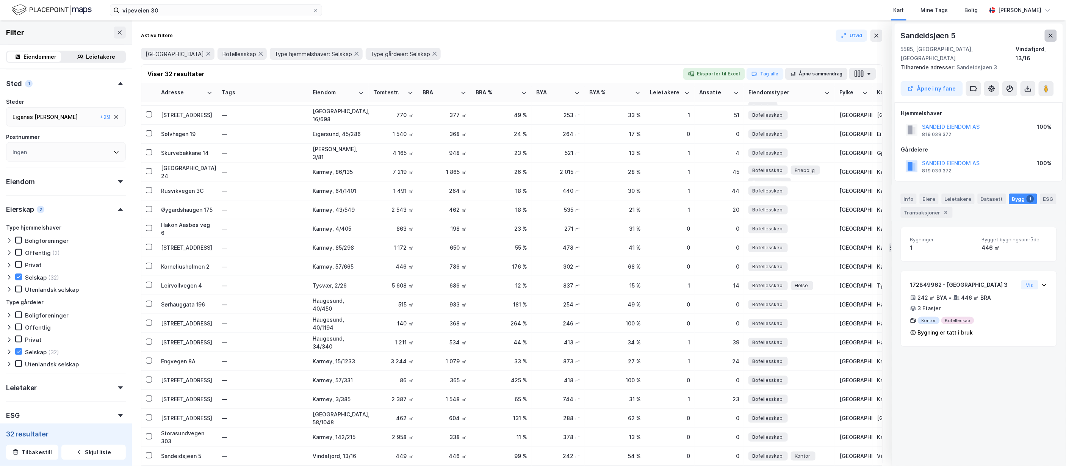
click at [1052, 36] on icon at bounding box center [1051, 36] width 4 height 4
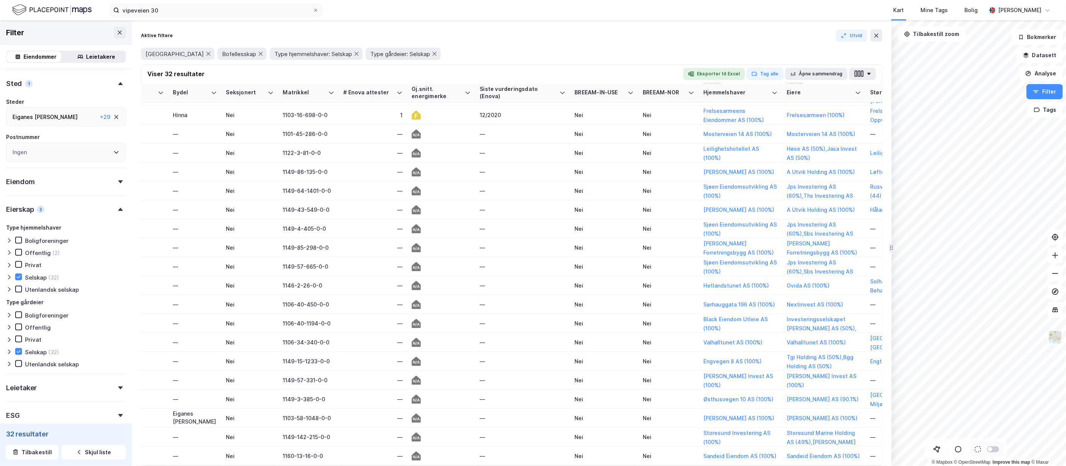
scroll to position [250, 884]
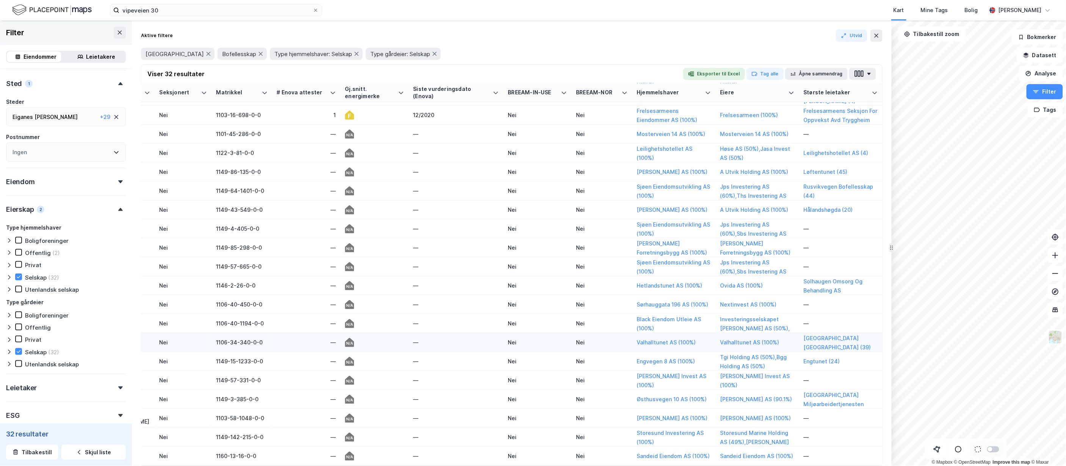
click at [557, 338] on div "Nei" at bounding box center [537, 342] width 59 height 8
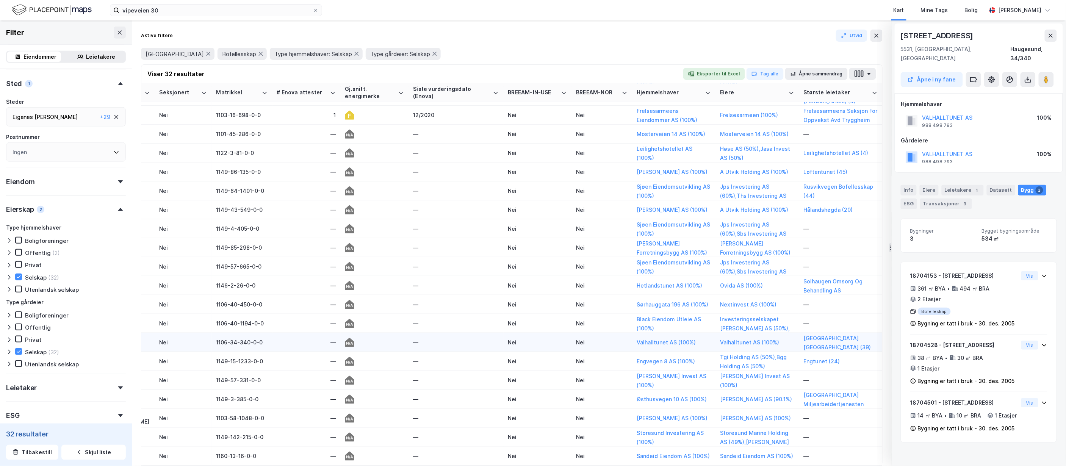
scroll to position [15, 0]
click at [966, 185] on div "Leietakere 1" at bounding box center [963, 190] width 42 height 11
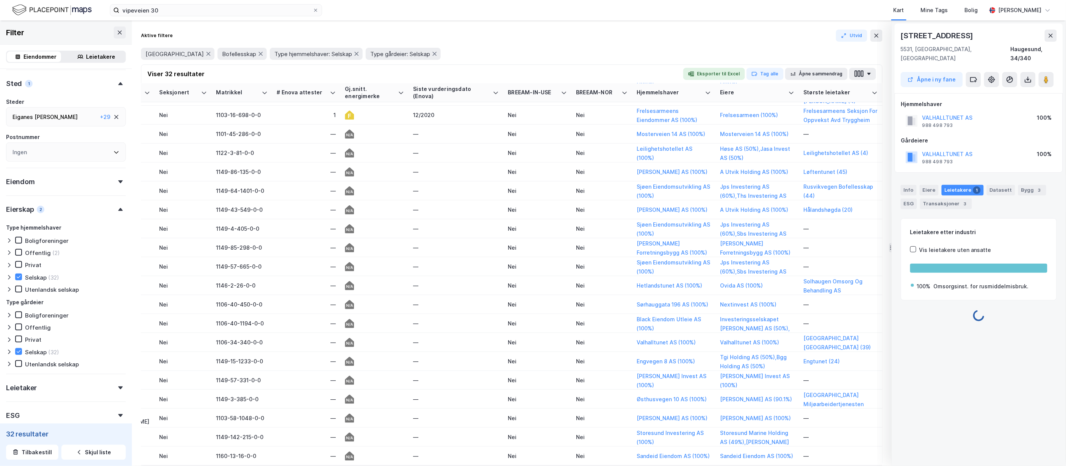
scroll to position [0, 0]
click at [0, 0] on button "VALHALLTUNET AS" at bounding box center [0, 0] width 0 height 0
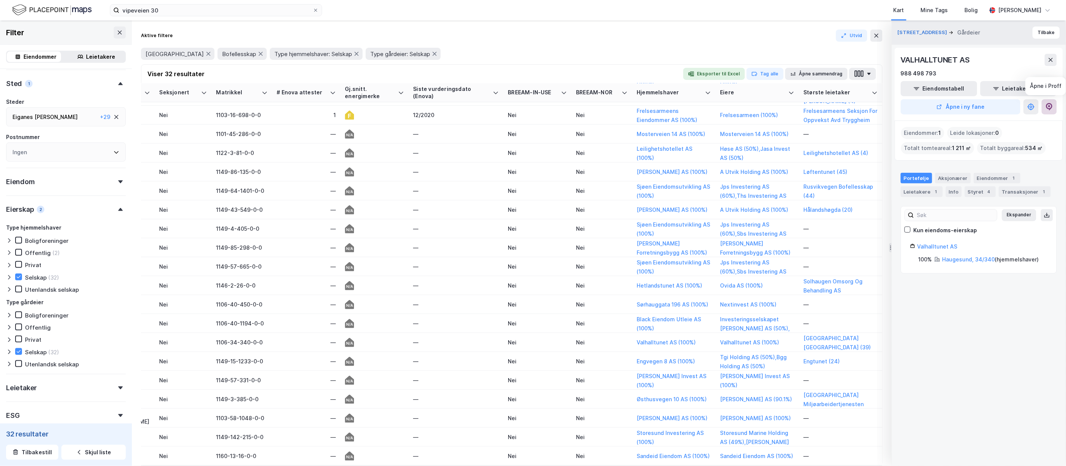
click at [1051, 109] on icon at bounding box center [1049, 107] width 6 height 8
click at [1054, 63] on button at bounding box center [1051, 60] width 12 height 12
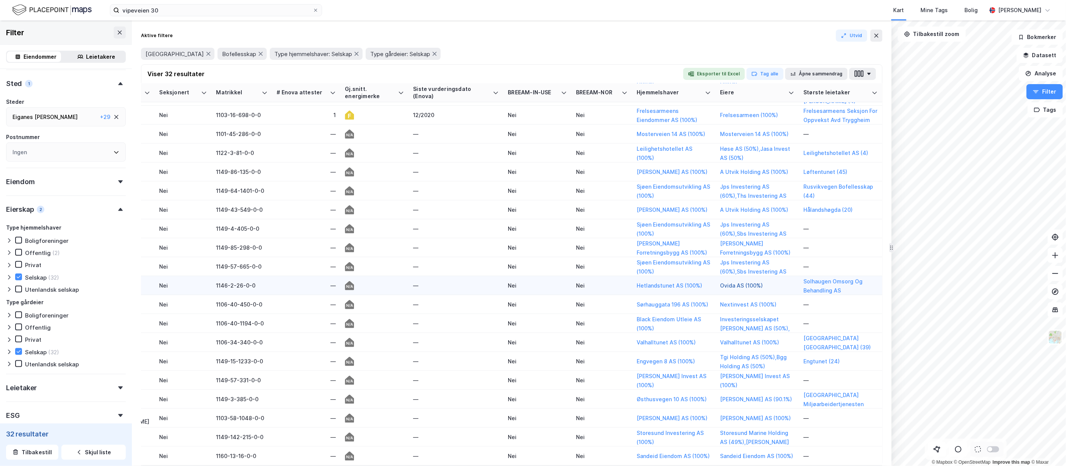
click at [0, 0] on button "Ovida AS (100%)" at bounding box center [0, 0] width 0 height 0
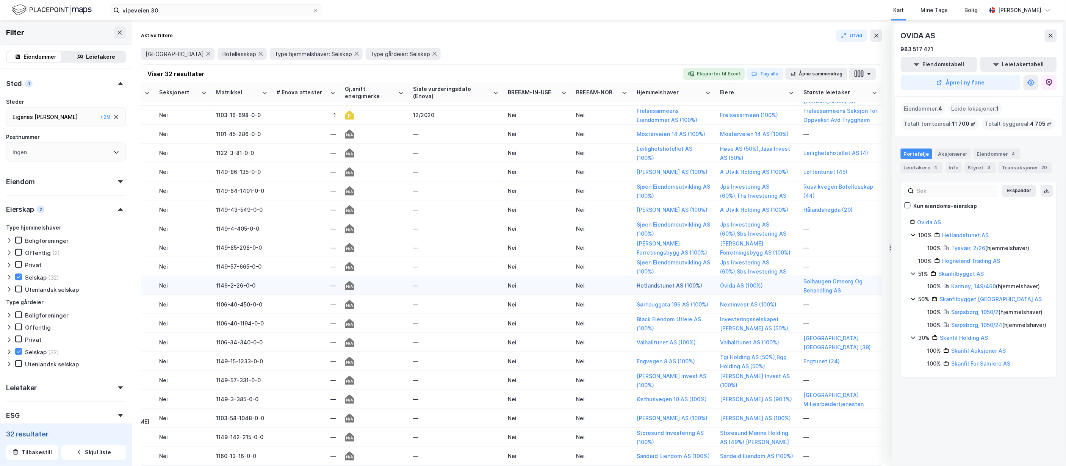
click at [0, 0] on button "Hetlandstunet AS (100%)" at bounding box center [0, 0] width 0 height 0
click at [1046, 85] on icon at bounding box center [1050, 83] width 8 height 8
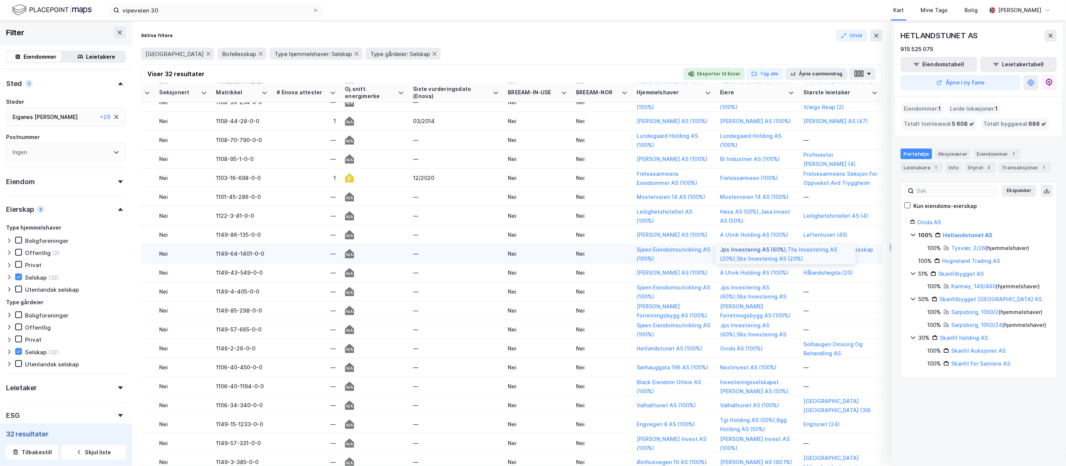
scroll to position [221, 884]
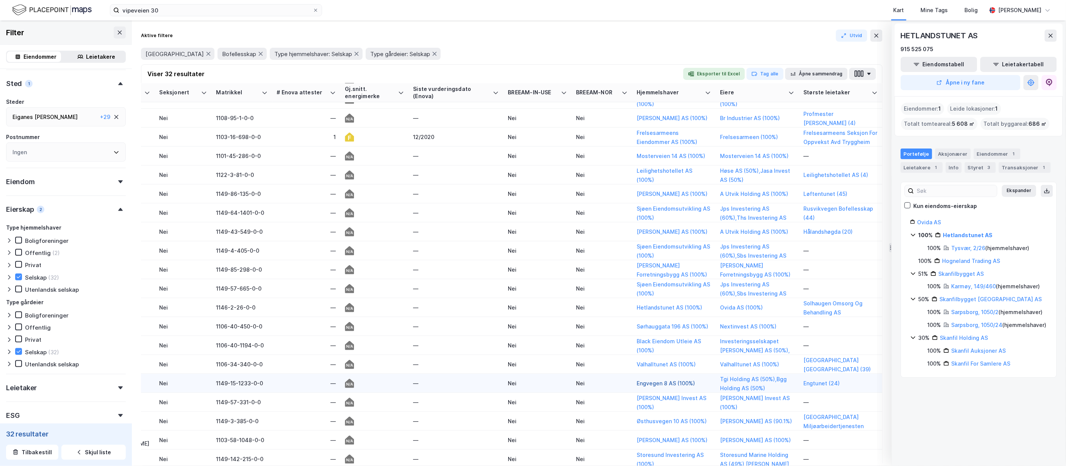
click at [0, 0] on button "Engvegen 8 AS (100%)" at bounding box center [0, 0] width 0 height 0
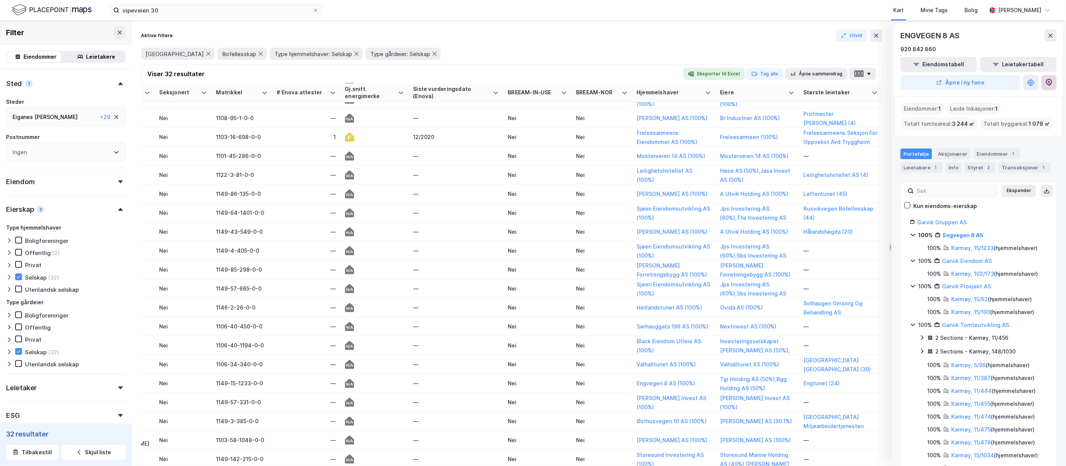
click at [1054, 84] on button at bounding box center [1049, 82] width 15 height 15
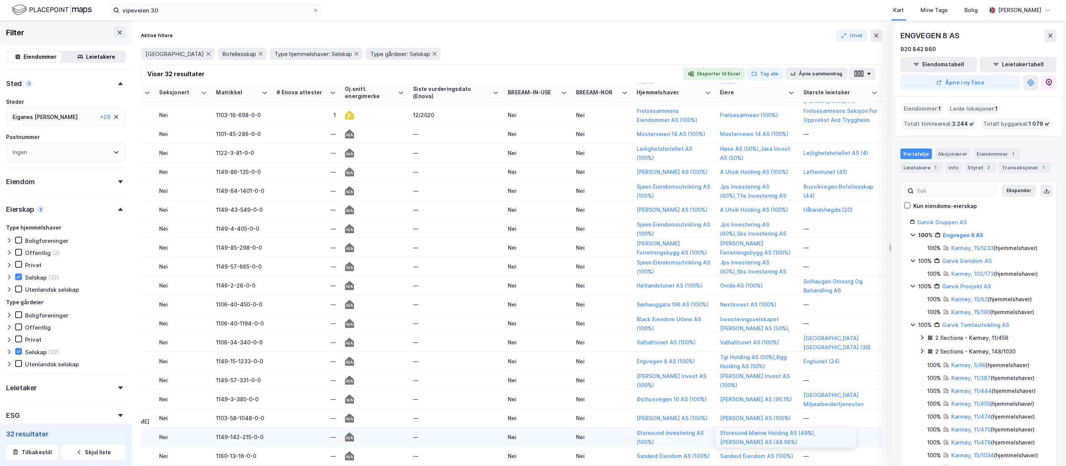
scroll to position [250, 884]
click at [0, 0] on button "Sandeid Eiendom AS (100%)" at bounding box center [0, 0] width 0 height 0
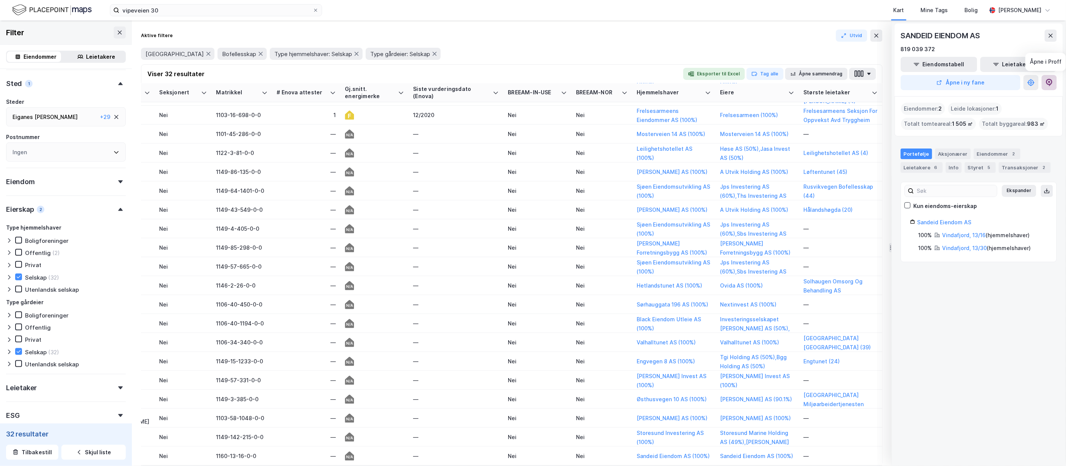
click at [1049, 86] on icon at bounding box center [1050, 83] width 8 height 8
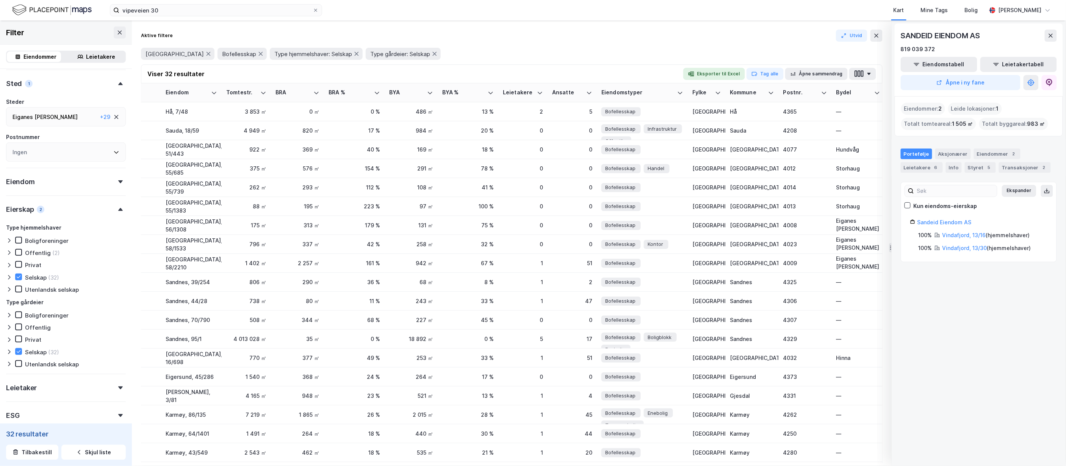
scroll to position [0, 0]
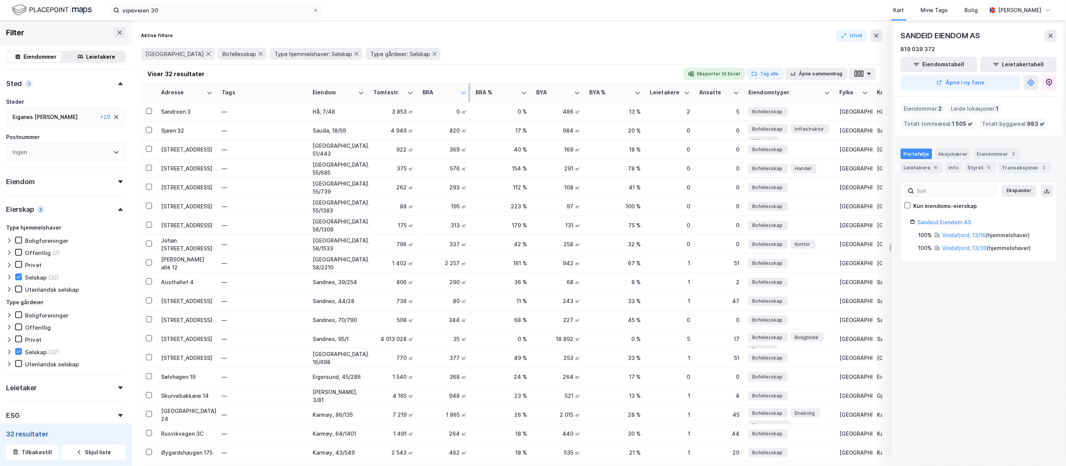
click at [463, 92] on icon at bounding box center [463, 93] width 6 height 6
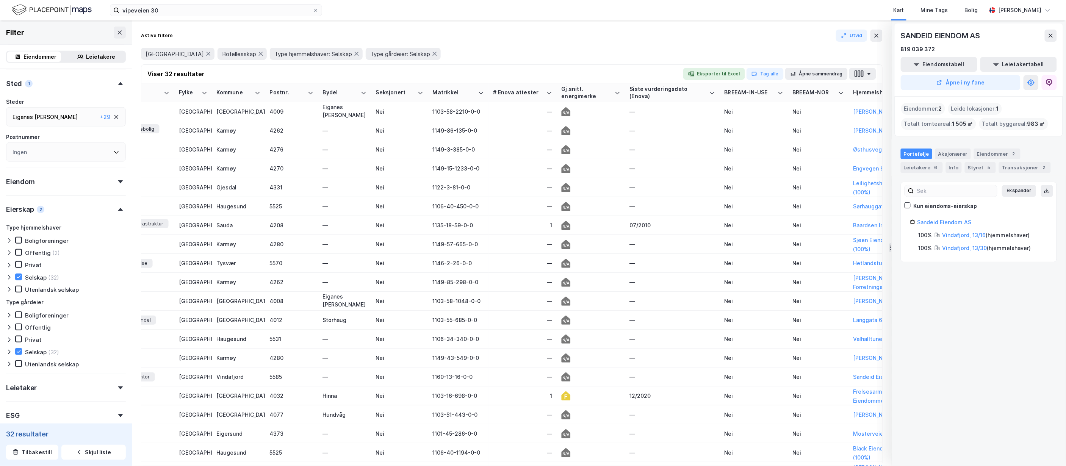
scroll to position [0, 884]
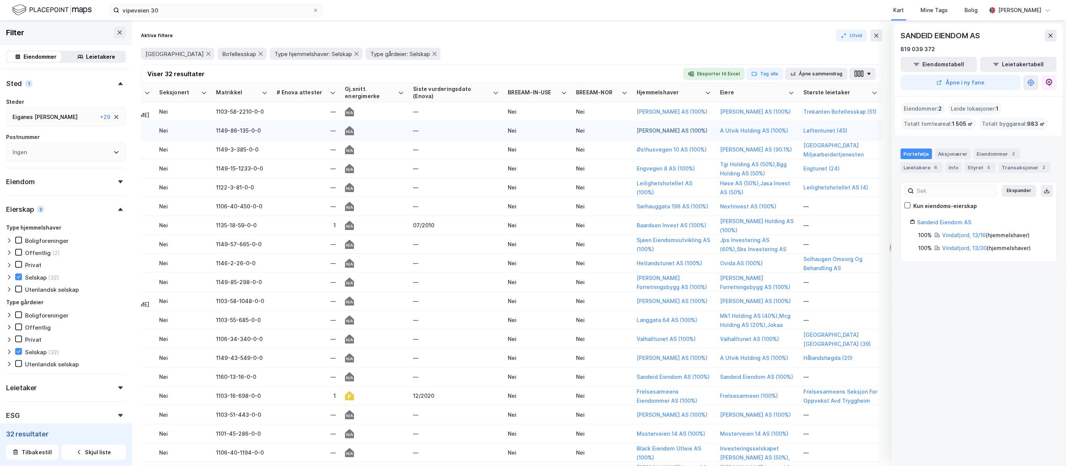
click at [0, 0] on button "[PERSON_NAME] AS (100%)" at bounding box center [0, 0] width 0 height 0
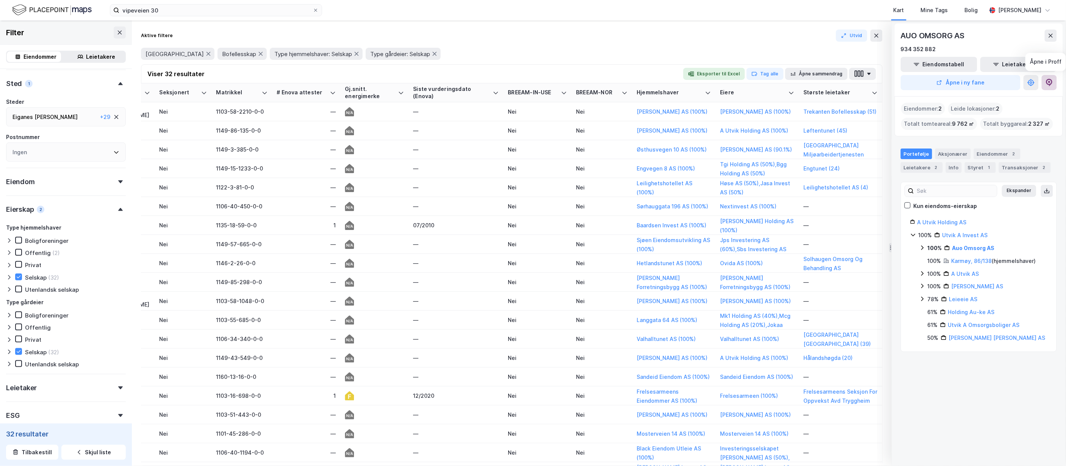
click at [1049, 83] on icon at bounding box center [1050, 83] width 8 height 8
click at [0, 0] on button "Engvegen 8 AS (100%)" at bounding box center [0, 0] width 0 height 0
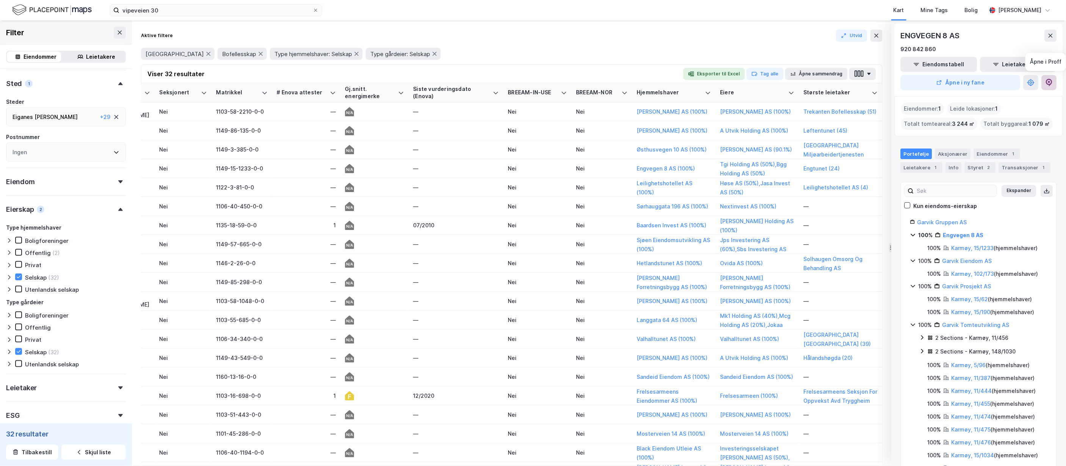
click at [1050, 86] on icon at bounding box center [1049, 83] width 6 height 8
